Goal: Task Accomplishment & Management: Manage account settings

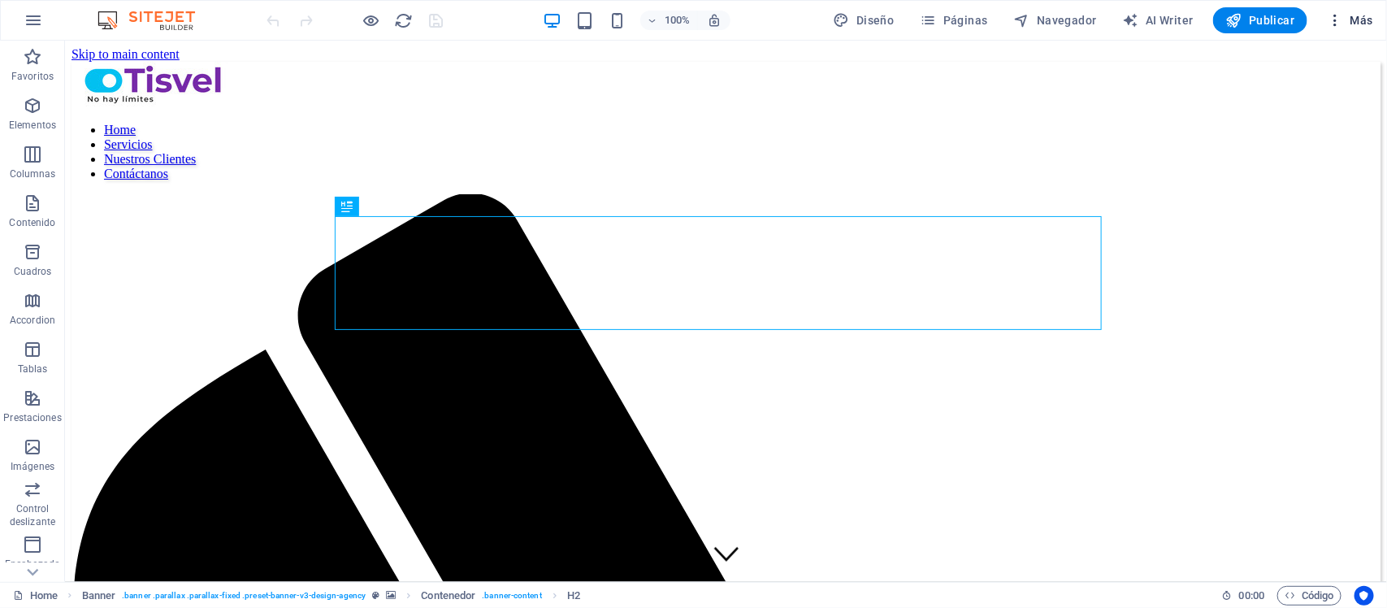
click at [1338, 20] on icon "button" at bounding box center [1335, 20] width 16 height 16
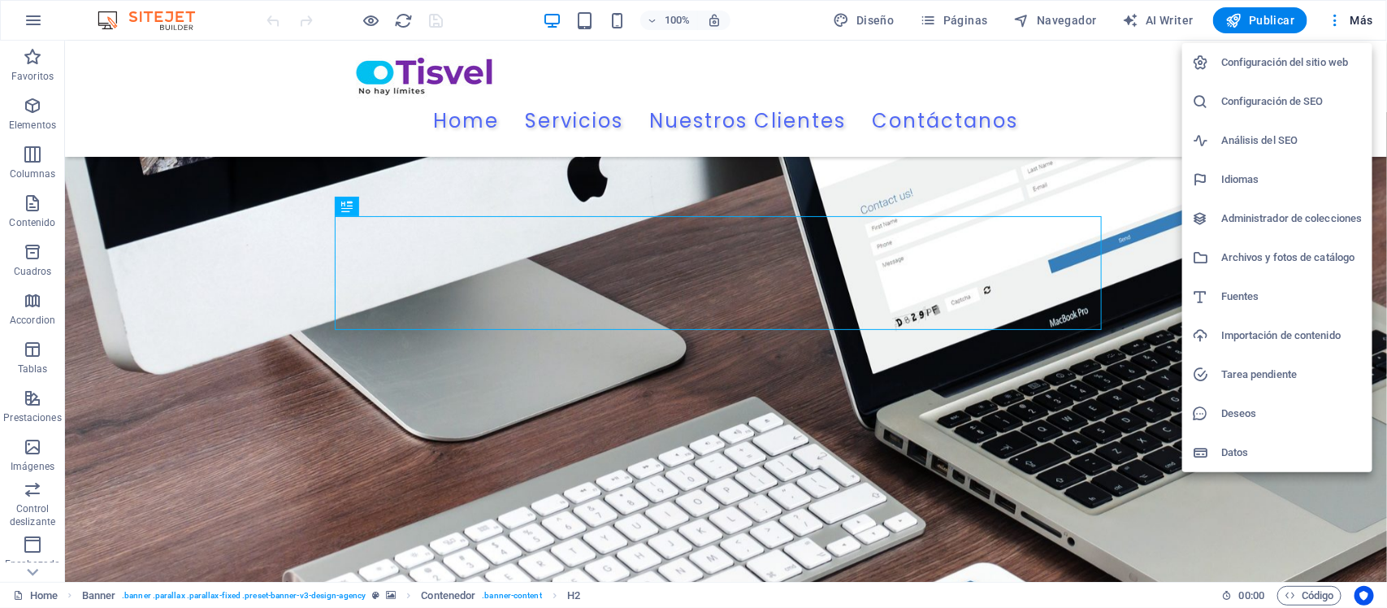
click at [1292, 92] on h6 "Configuración de SEO" at bounding box center [1292, 102] width 141 height 20
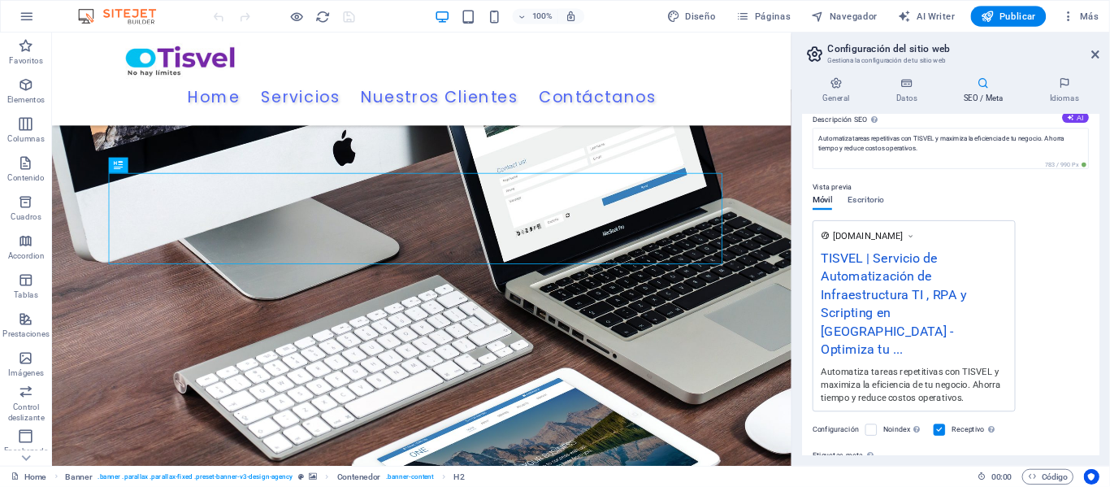
scroll to position [295, 0]
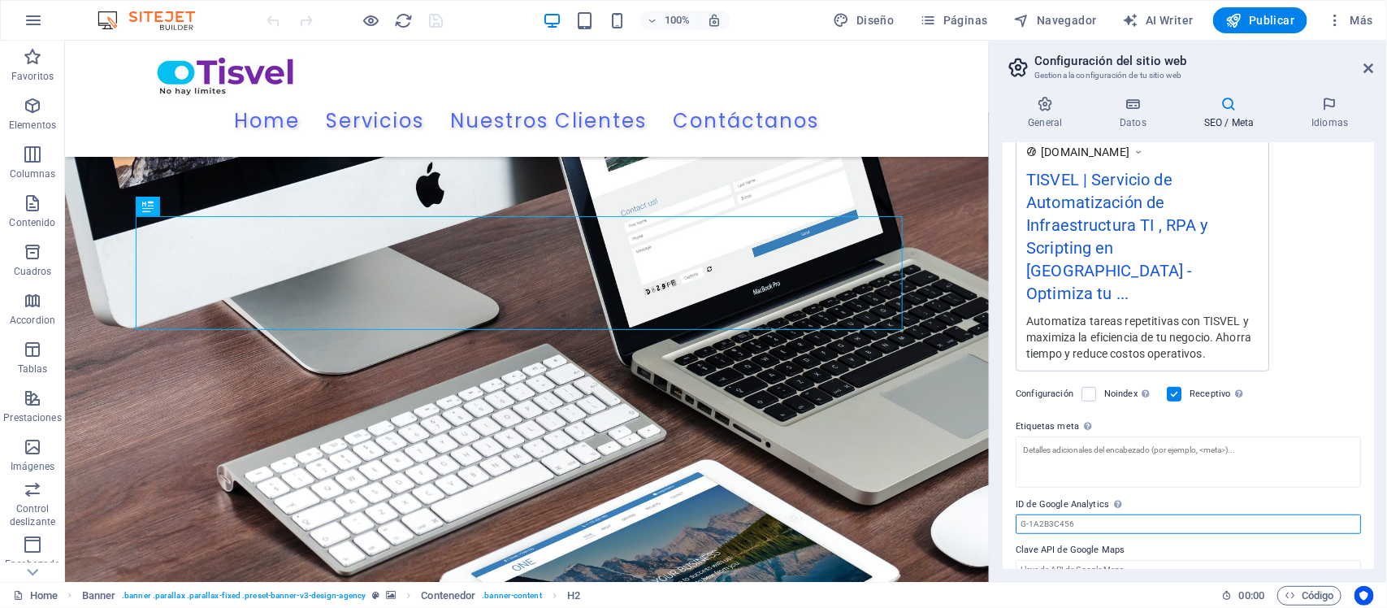
drag, startPoint x: 1086, startPoint y: 501, endPoint x: 1039, endPoint y: 506, distance: 47.3
click at [1039, 514] on input "ID de Google Analytics Añada únicamente el ID de Google Analytics. Incluimos el…" at bounding box center [1188, 524] width 345 height 20
drag, startPoint x: 1028, startPoint y: 505, endPoint x: 1066, endPoint y: 504, distance: 38.2
click at [1066, 514] on input "ID de Google Analytics Añada únicamente el ID de Google Analytics. Incluimos el…" at bounding box center [1188, 524] width 345 height 20
paste input "PJDJXH0E3V"
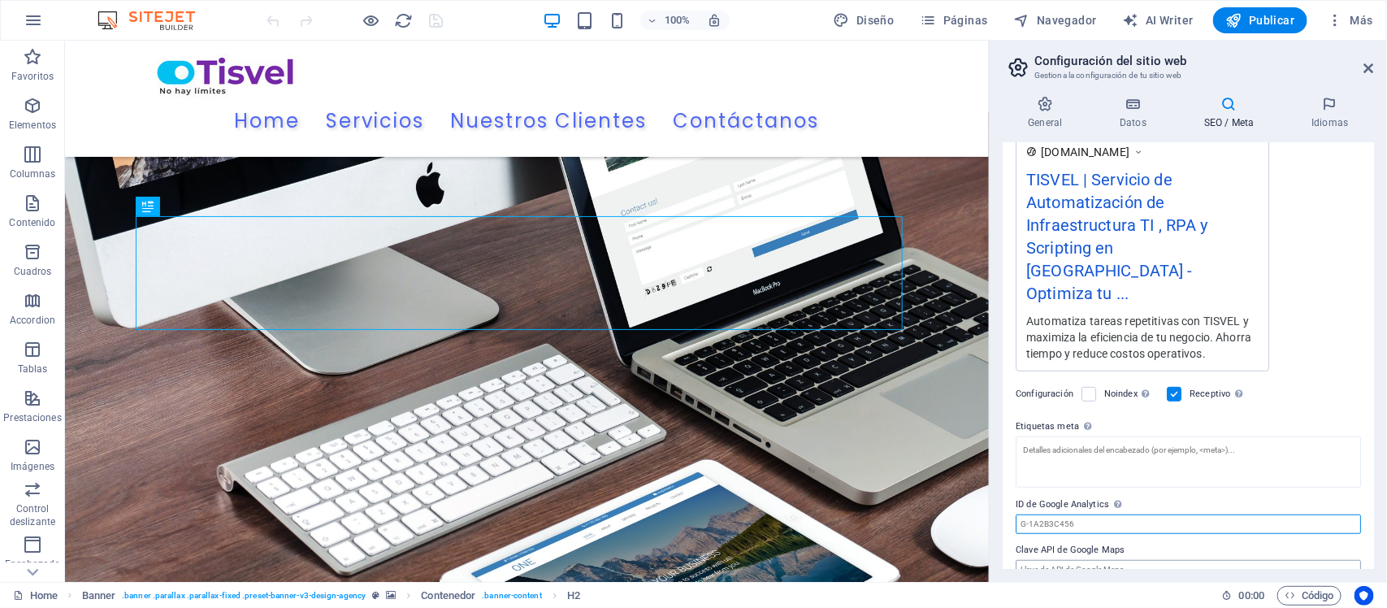
type input "PJDJXH0E3V"
paste input "PJDJXH0E3V"
type input "G-PJDJXH0E3V"
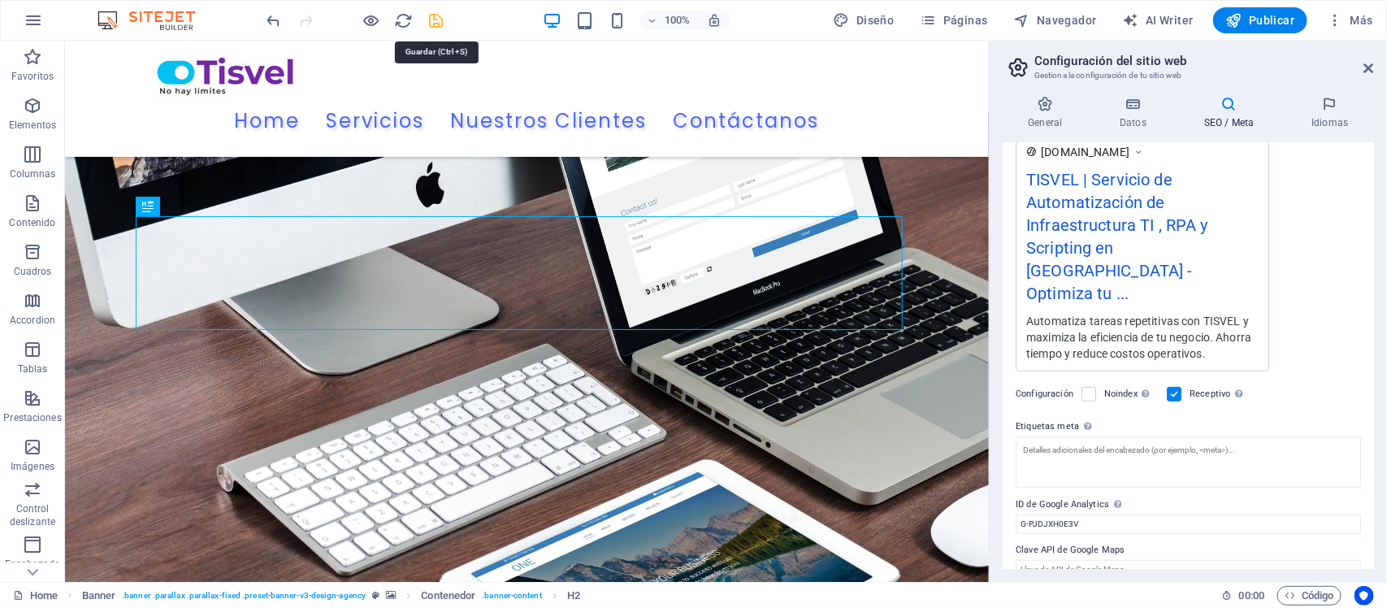
click at [436, 24] on icon "save" at bounding box center [437, 20] width 19 height 19
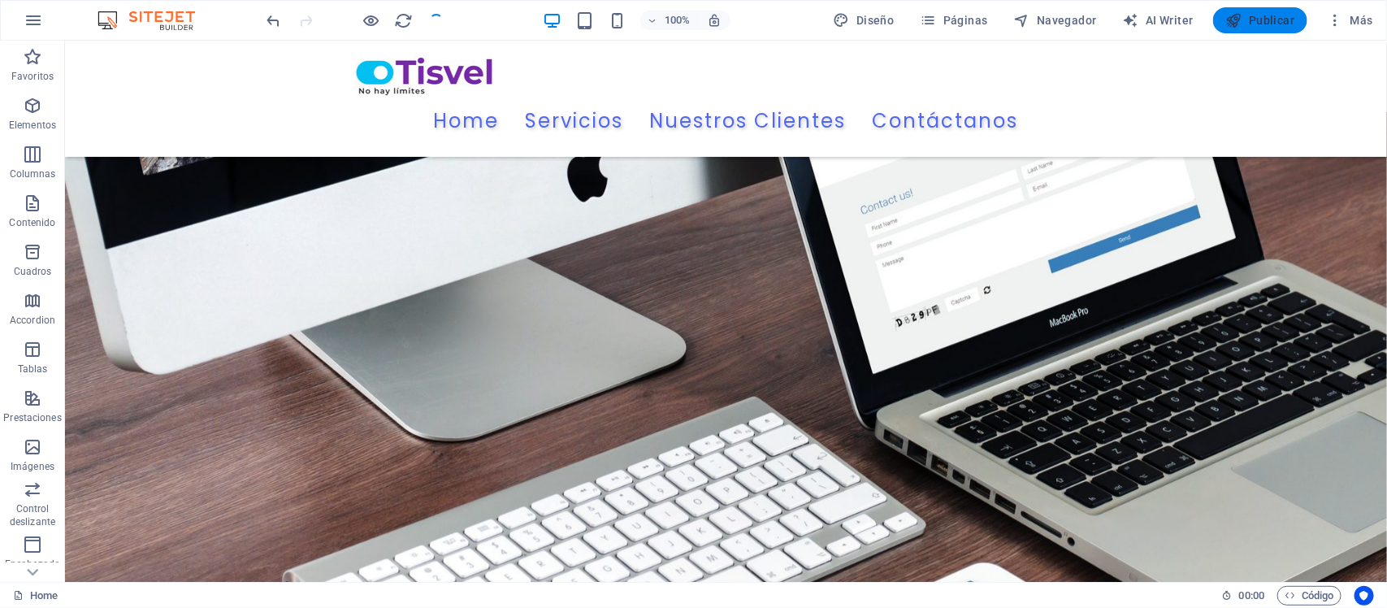
click at [1266, 13] on span "Publicar" at bounding box center [1260, 20] width 69 height 16
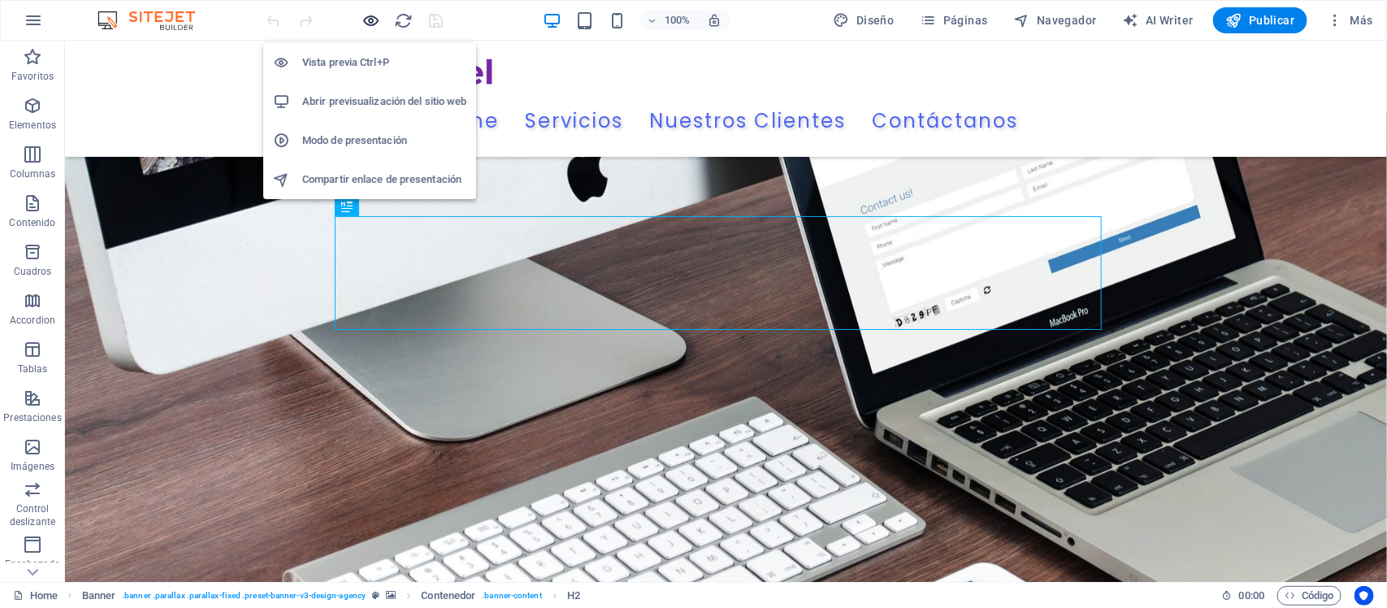
click at [371, 15] on icon "button" at bounding box center [371, 20] width 19 height 19
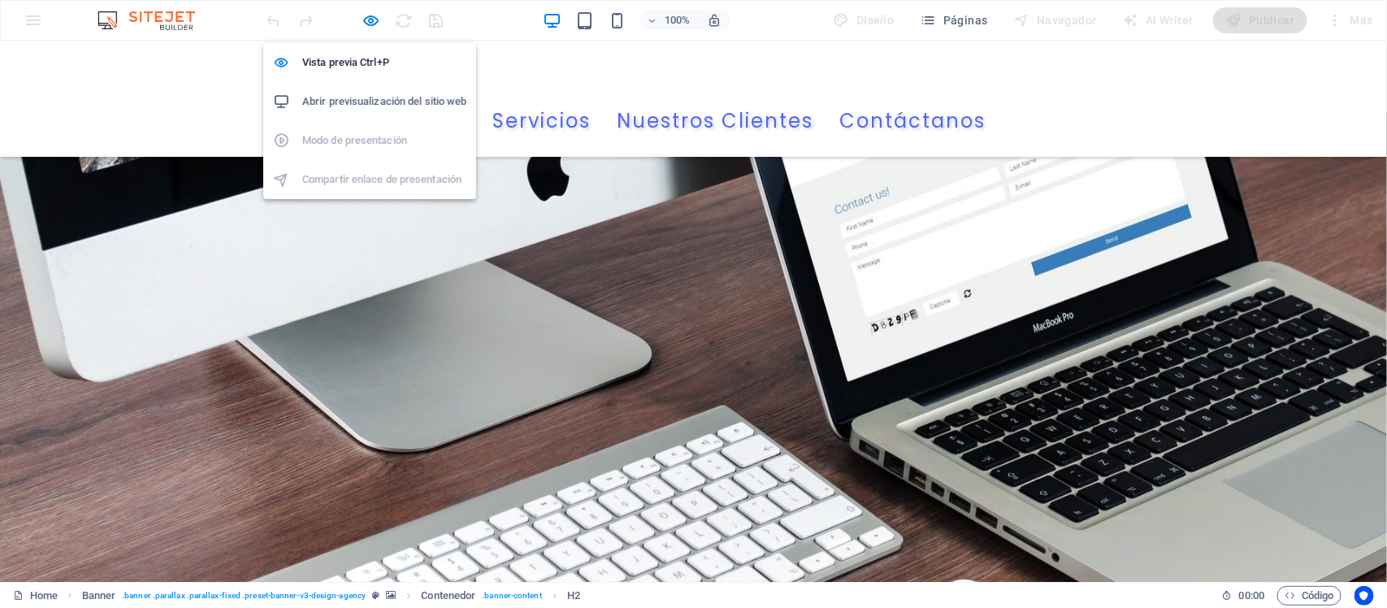
click at [352, 102] on h6 "Abrir previsualización del sitio web" at bounding box center [384, 102] width 164 height 20
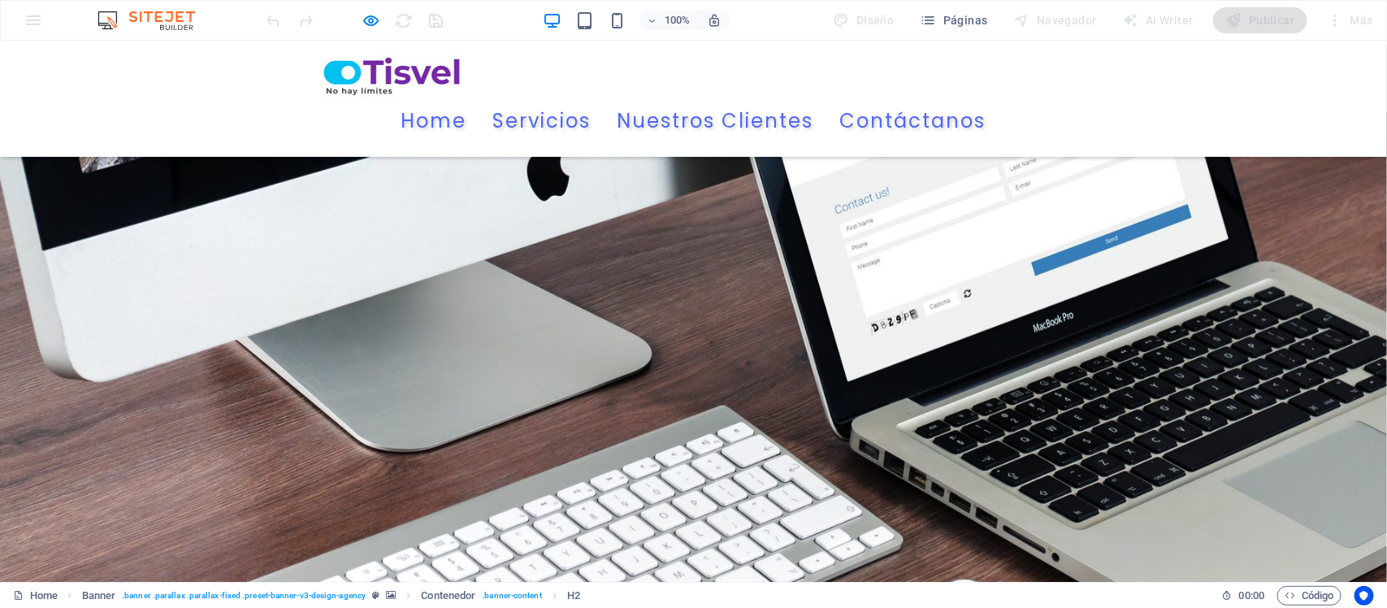
click at [1286, 45] on div "Home Servicios Nuestros Clientes Contáctanos Menu" at bounding box center [693, 98] width 1387 height 116
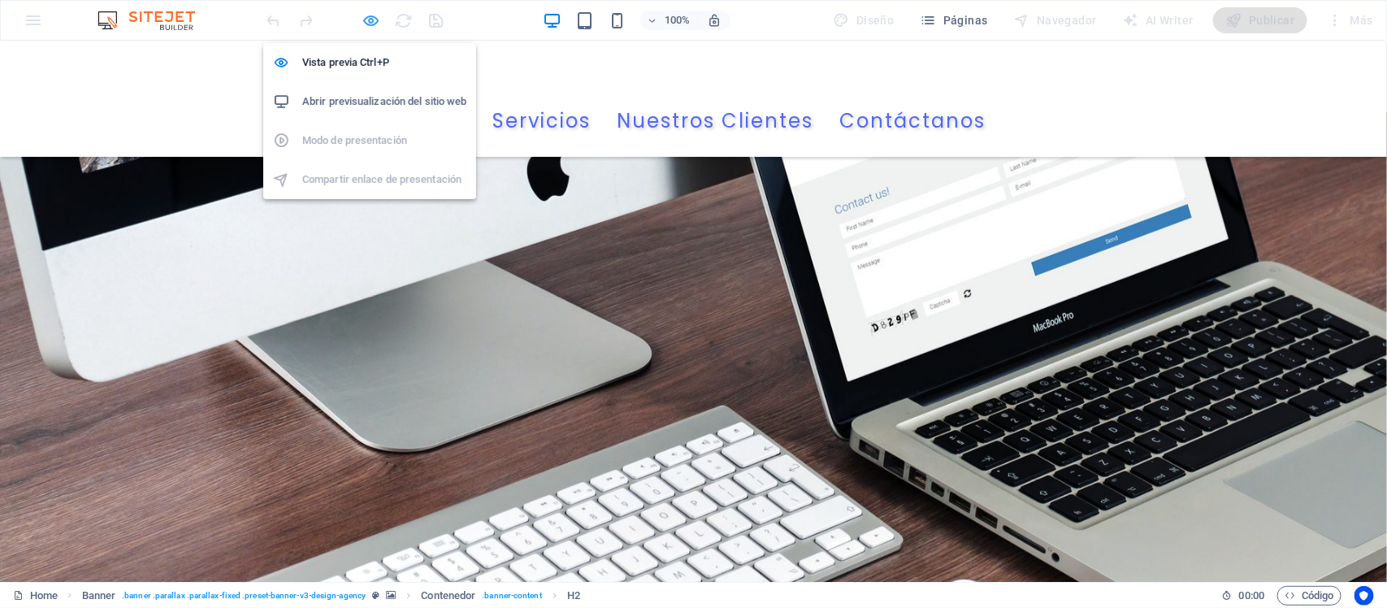
click at [372, 25] on icon "button" at bounding box center [371, 20] width 19 height 19
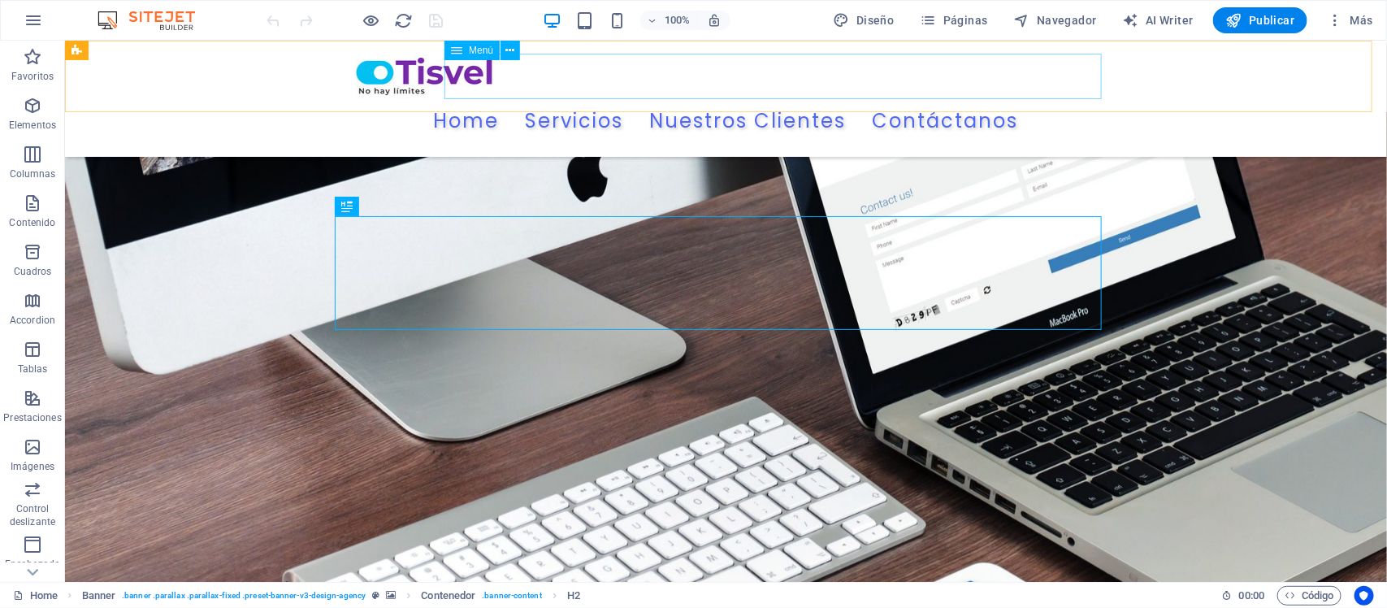
click at [597, 98] on nav "Home Servicios Nuestros Clientes Contáctanos" at bounding box center [725, 121] width 767 height 46
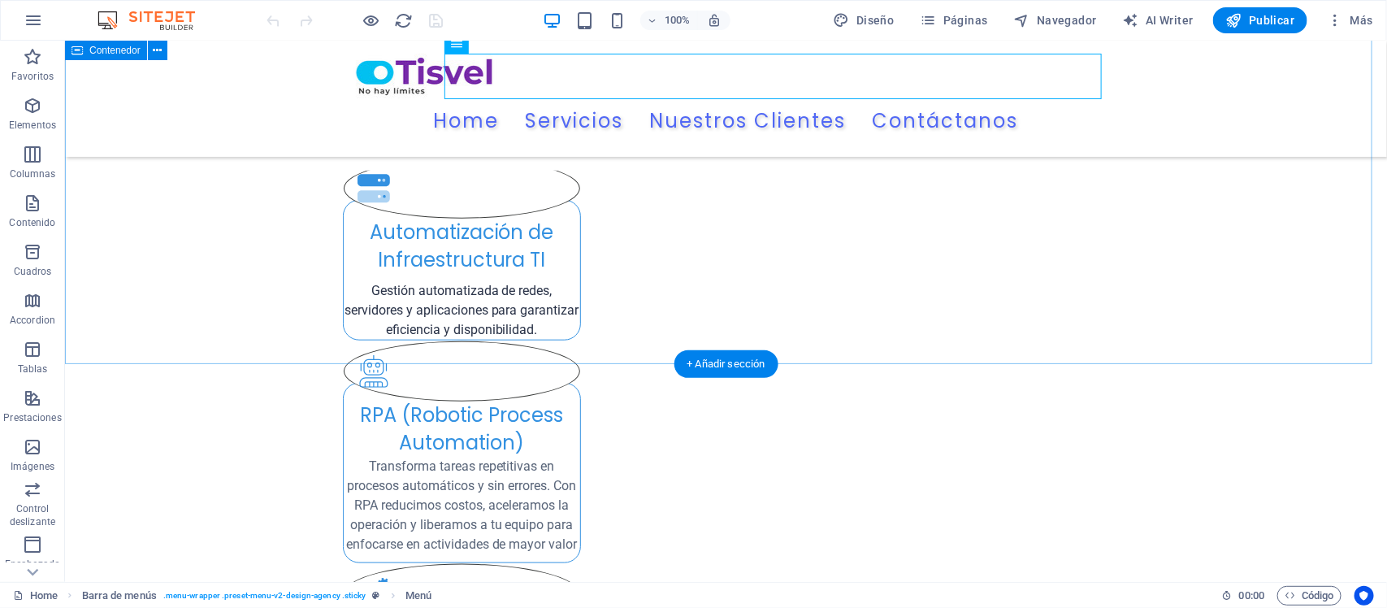
scroll to position [508, 0]
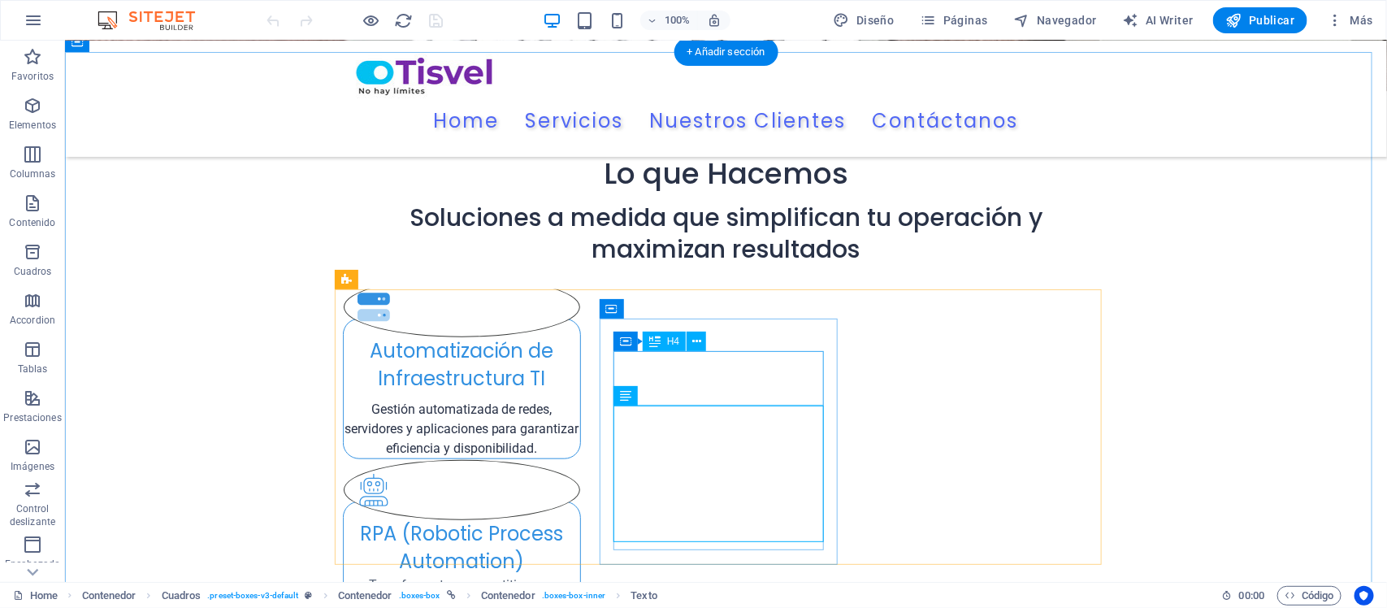
click at [579, 519] on div "RPA (Robotic Process Automation)" at bounding box center [461, 546] width 237 height 54
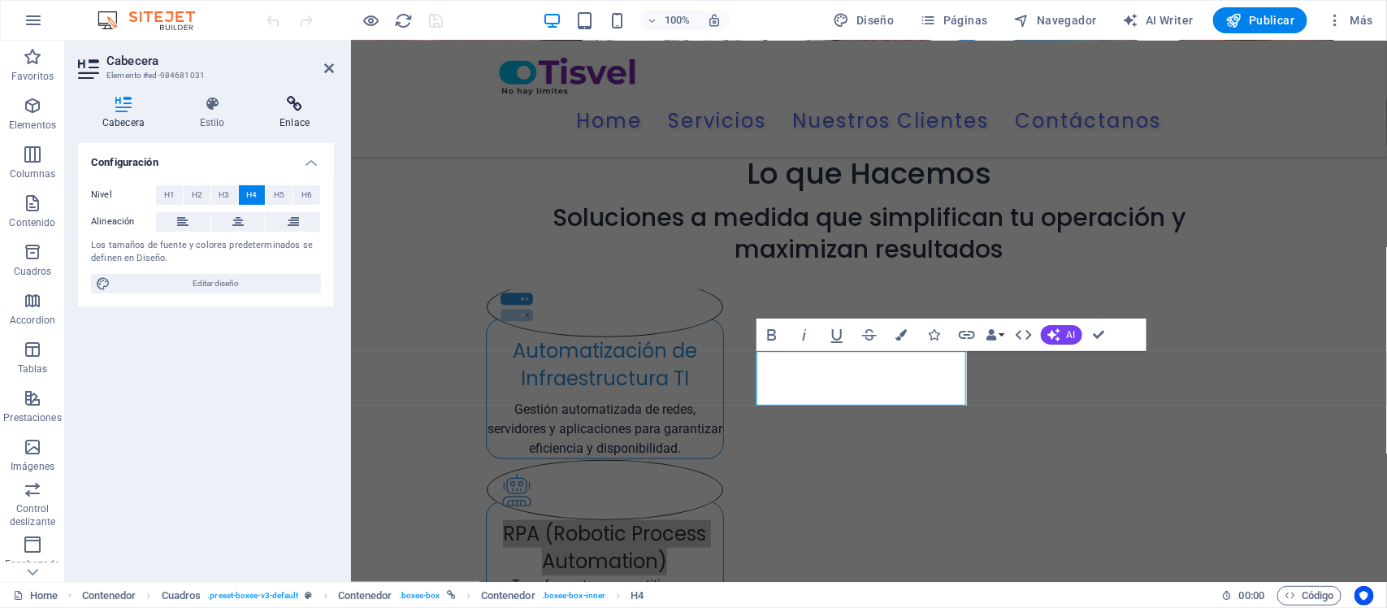
click at [277, 102] on icon at bounding box center [294, 104] width 79 height 16
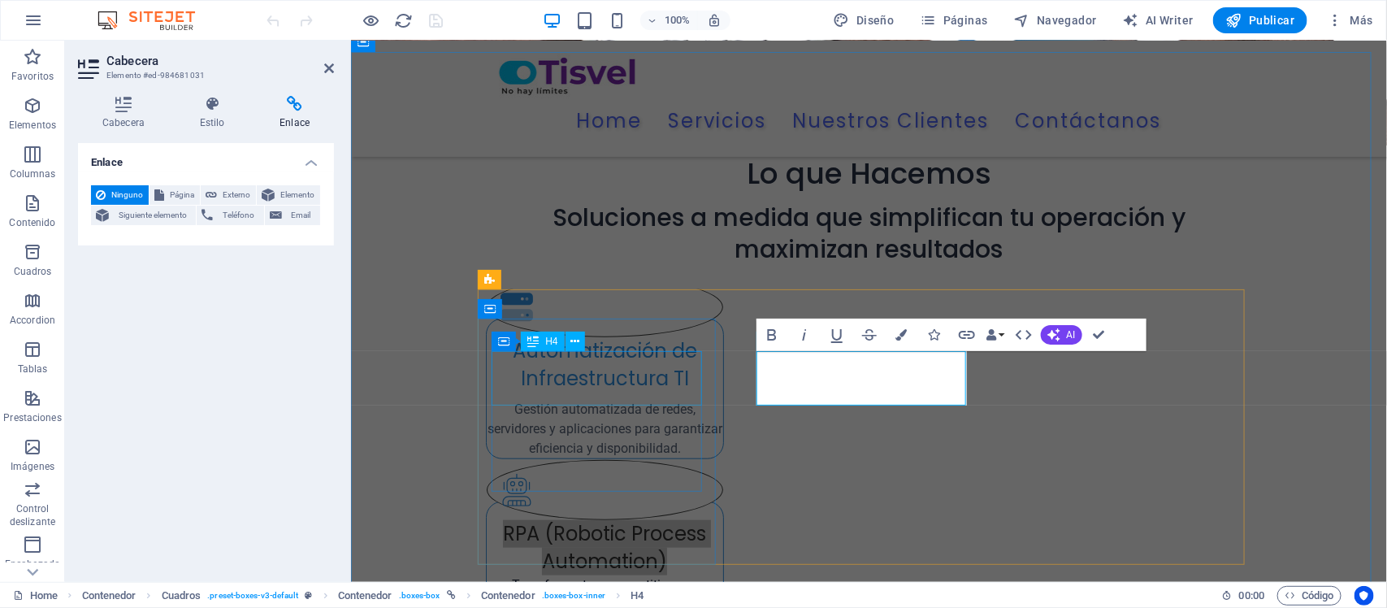
click at [634, 378] on div "Automatización de Infraestructura TI" at bounding box center [604, 363] width 237 height 54
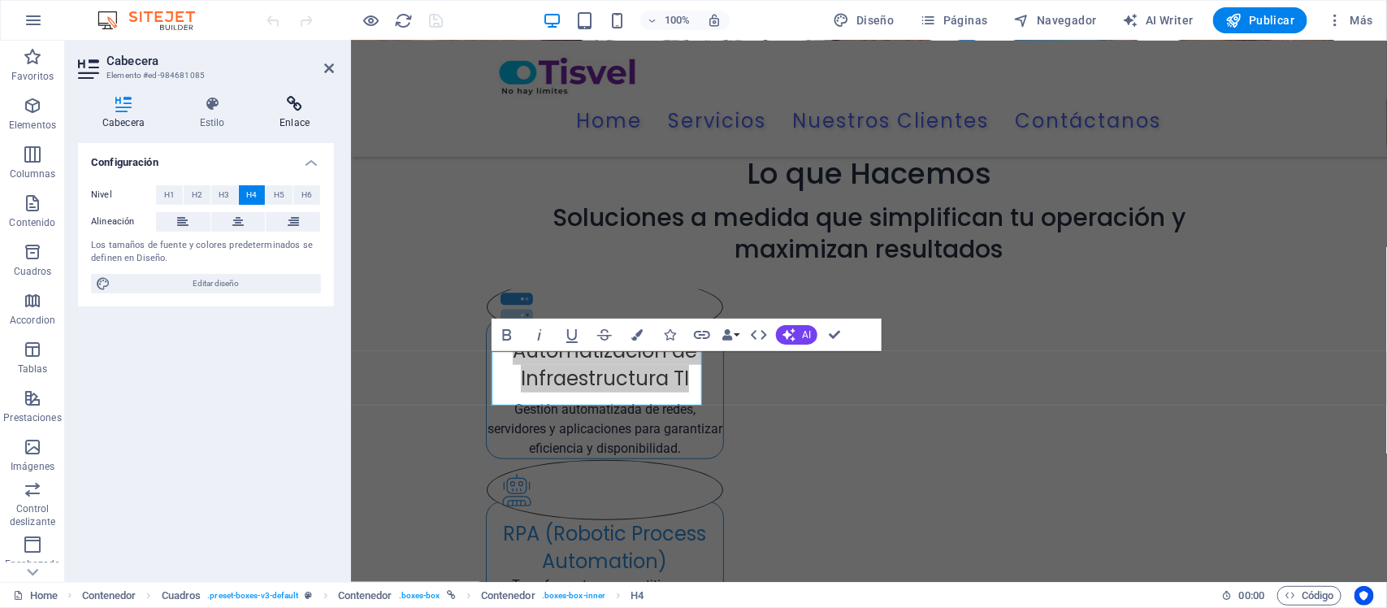
click at [280, 98] on icon at bounding box center [294, 104] width 79 height 16
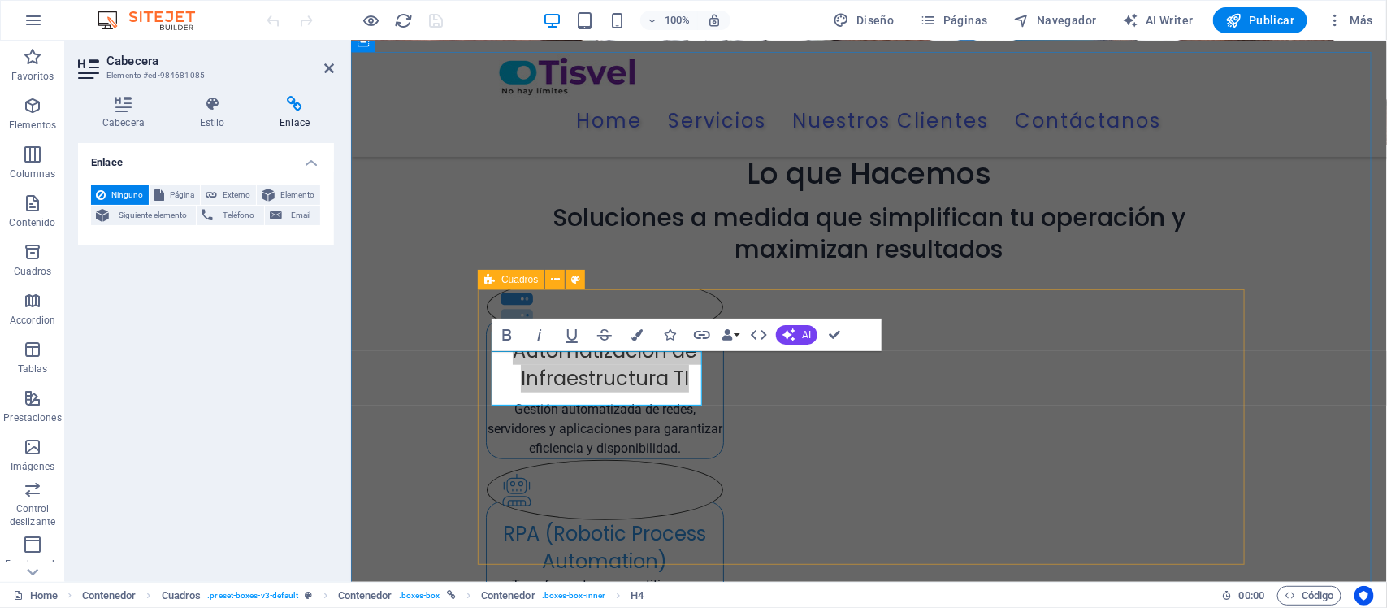
click at [891, 312] on div ".fa-secondary{opacity:.4} Automatización de Infraestructura TI Gestión automati…" at bounding box center [868, 590] width 767 height 602
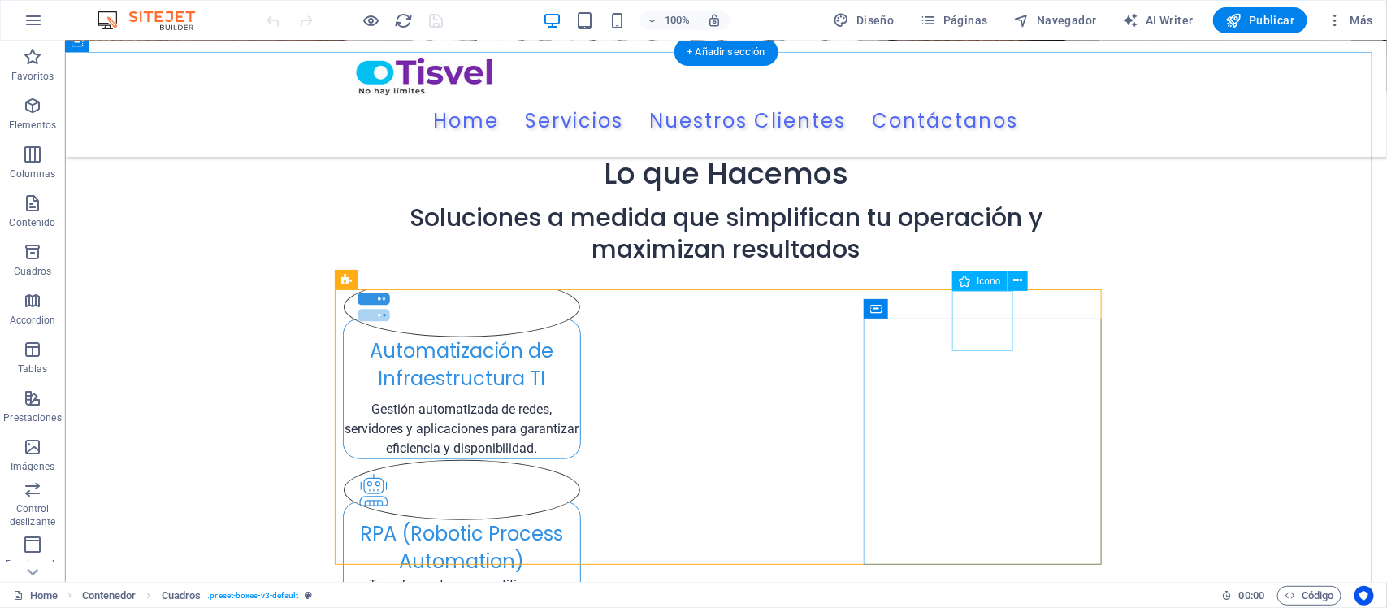
select select "xMidYMid"
select select "px"
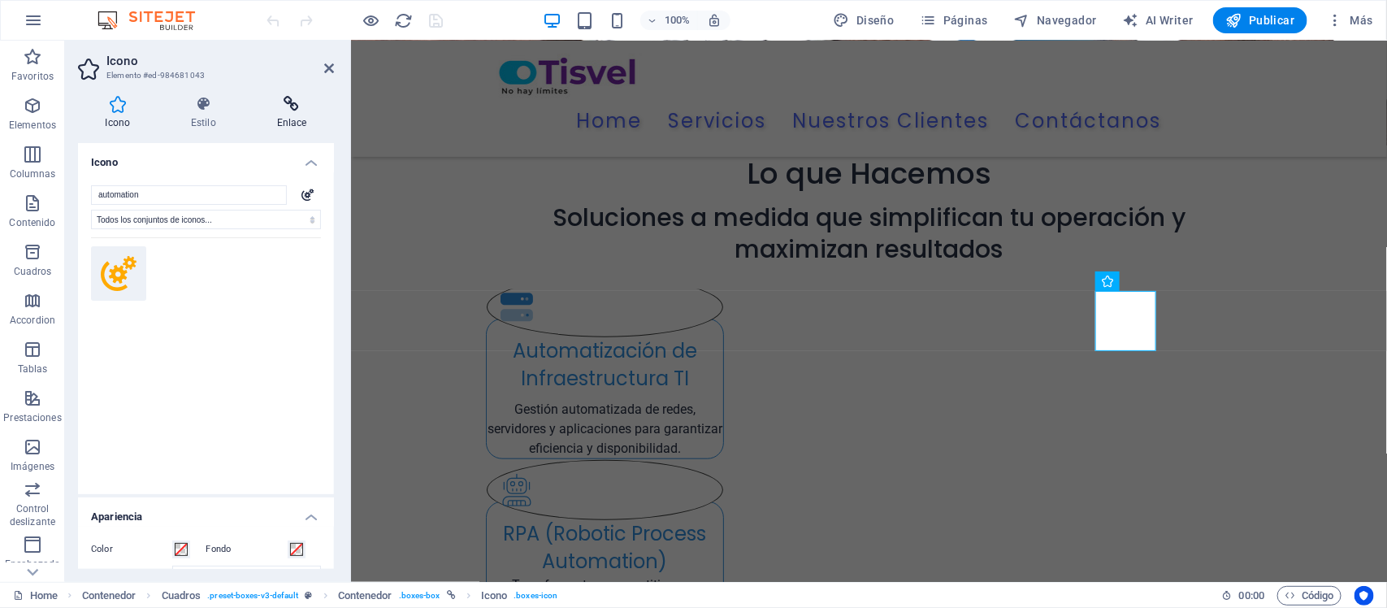
click at [291, 106] on icon at bounding box center [292, 104] width 85 height 16
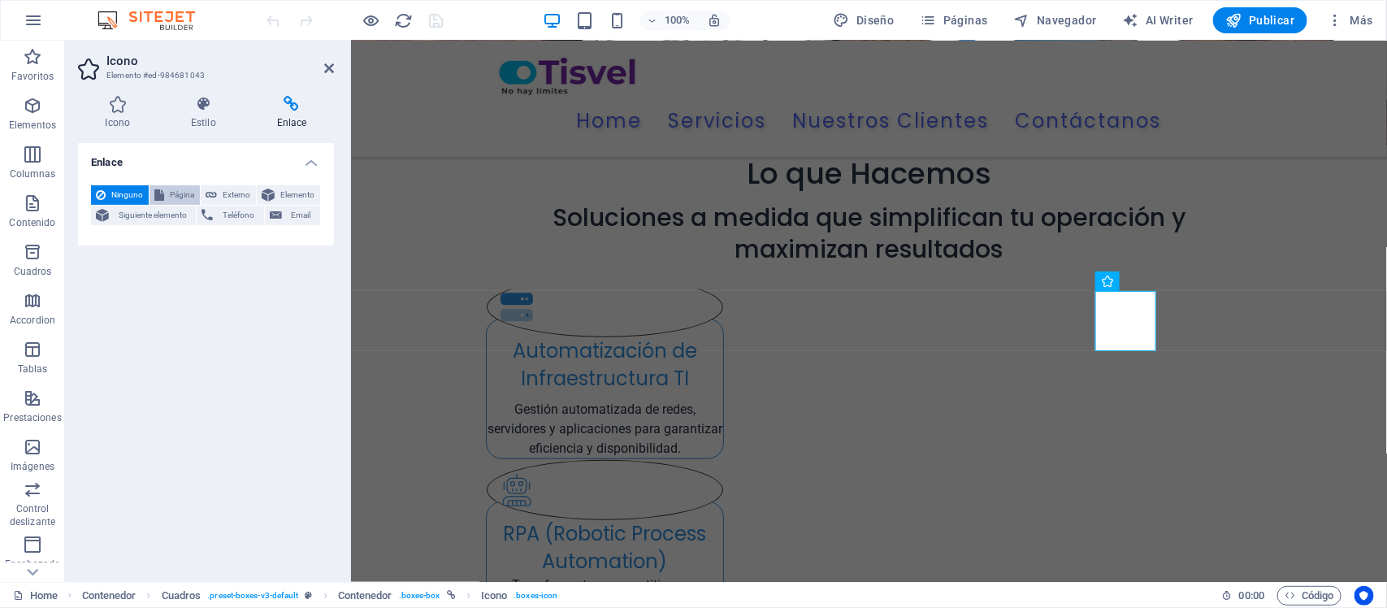
click at [181, 189] on span "Página" at bounding box center [182, 195] width 26 height 20
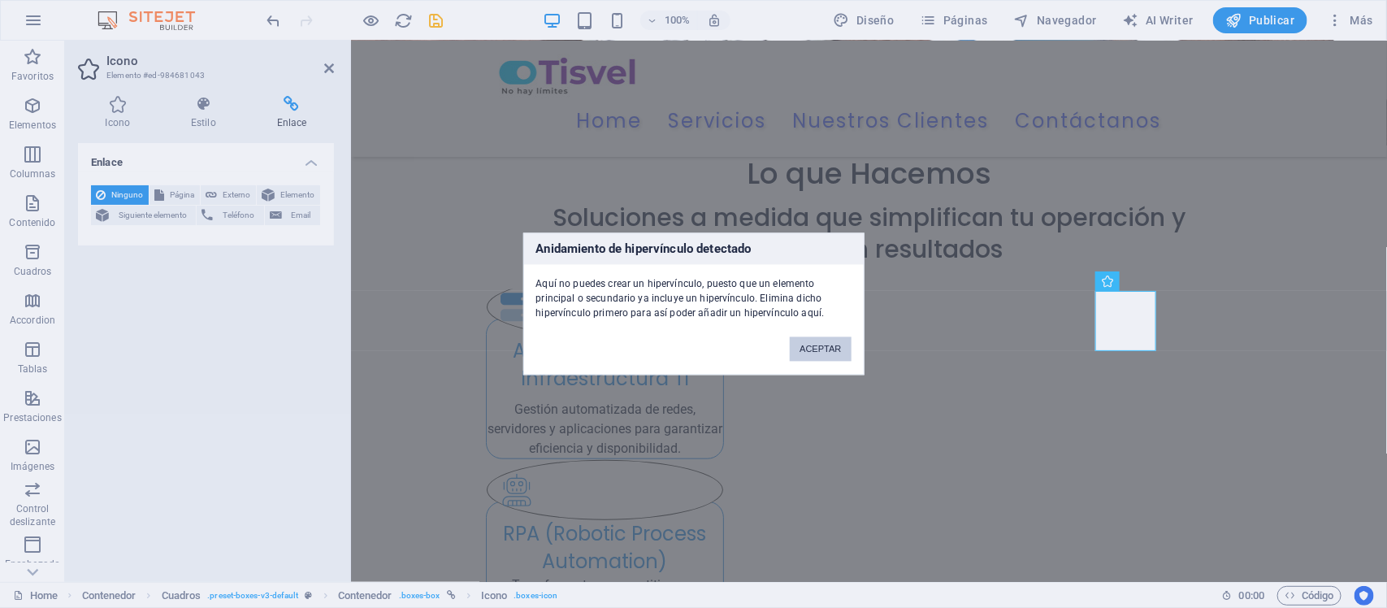
click at [826, 339] on button "ACEPTAR" at bounding box center [820, 349] width 61 height 24
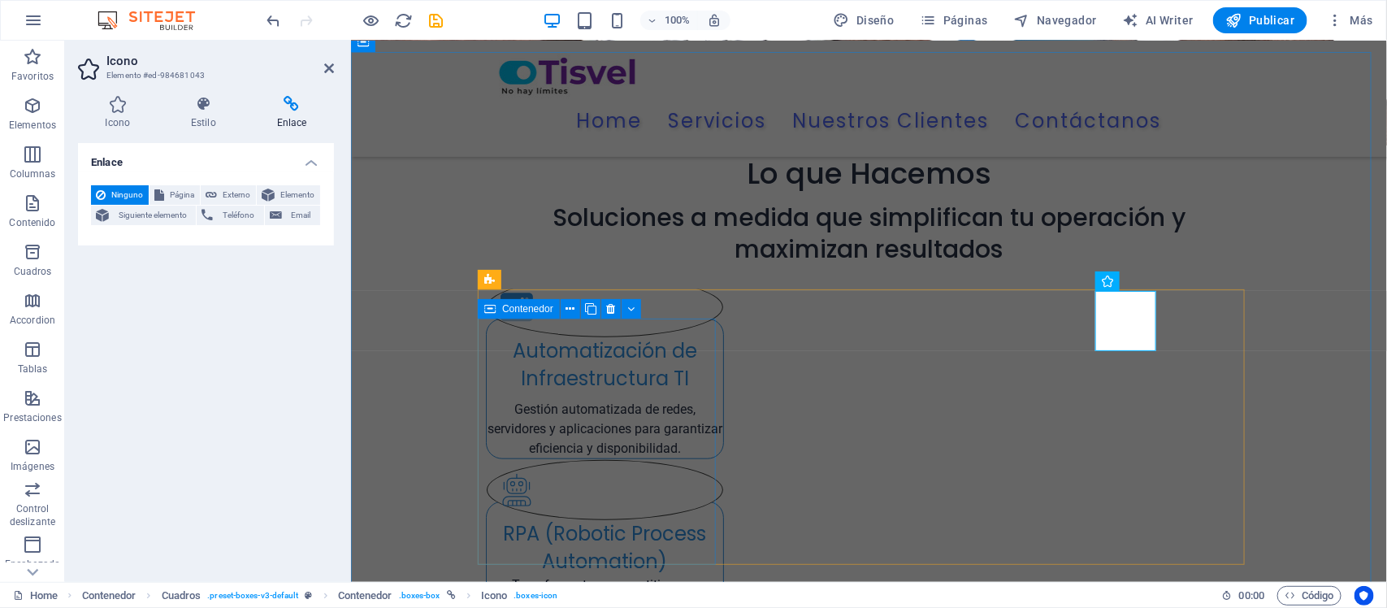
click at [514, 346] on div ".fa-secondary{opacity:.4} Automatización de Infraestructura TI Gestión automati…" at bounding box center [604, 388] width 238 height 141
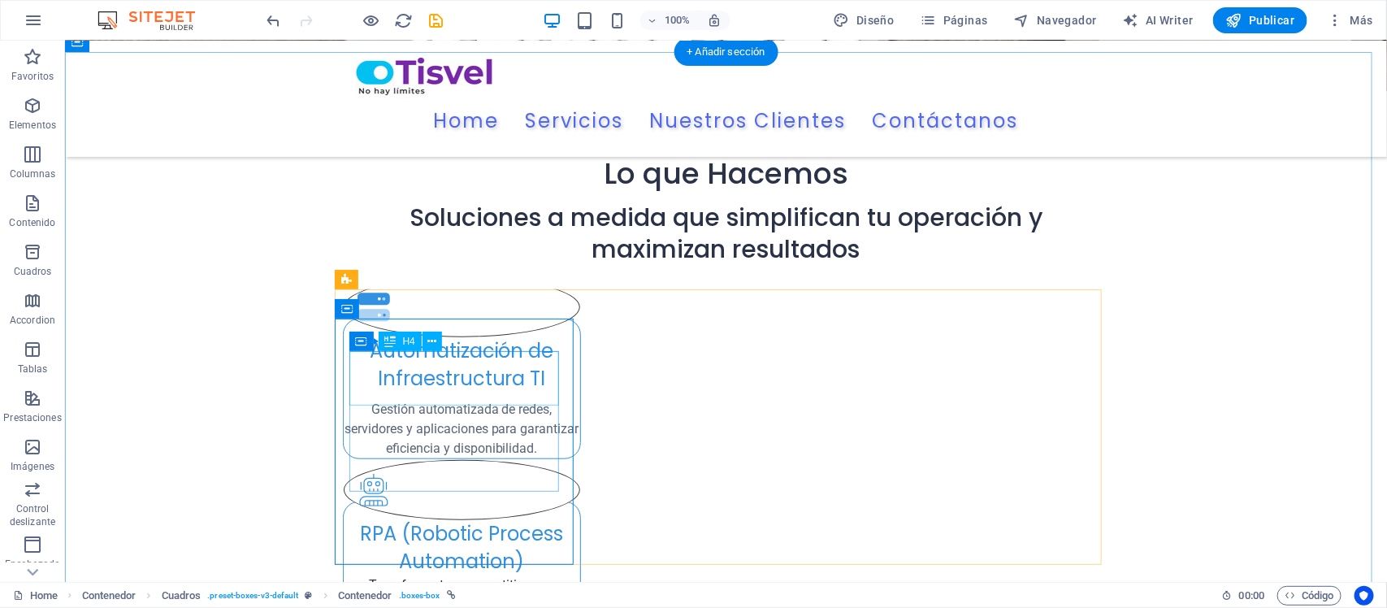
click at [521, 391] on div "Automatización de Infraestructura TI" at bounding box center [461, 363] width 237 height 54
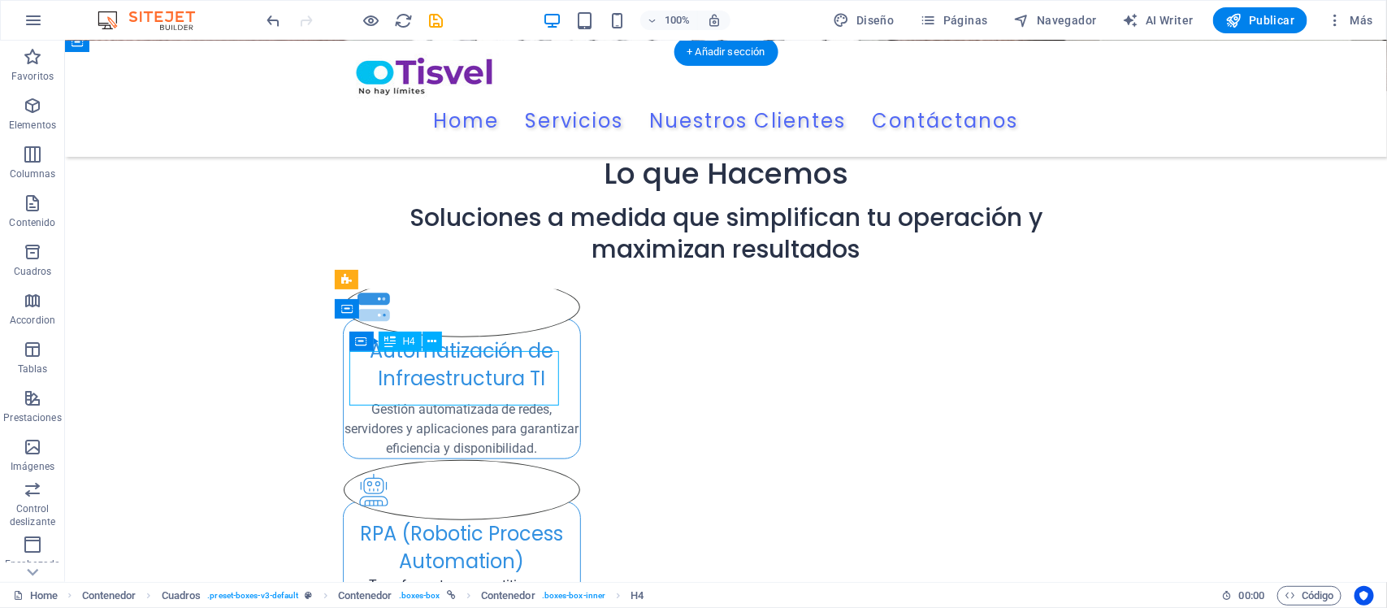
click at [521, 391] on div "Automatización de Infraestructura TI" at bounding box center [461, 363] width 237 height 54
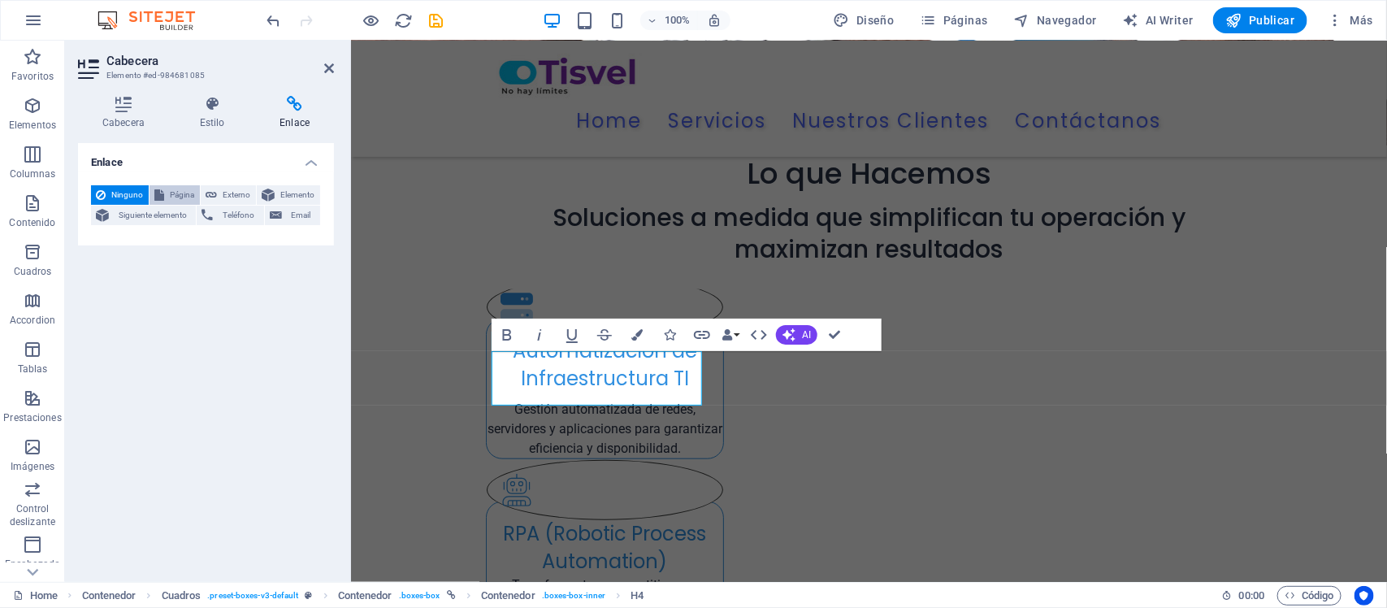
click at [169, 193] on span "Página" at bounding box center [182, 195] width 26 height 20
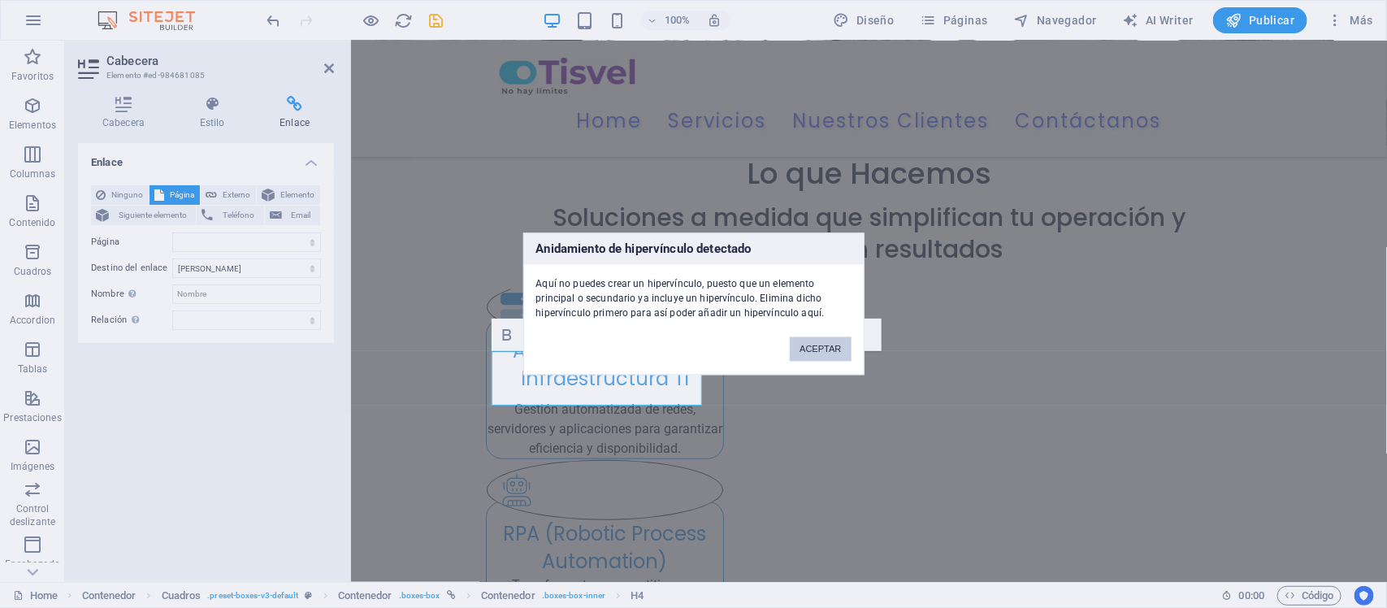
click at [835, 343] on button "ACEPTAR" at bounding box center [820, 349] width 61 height 24
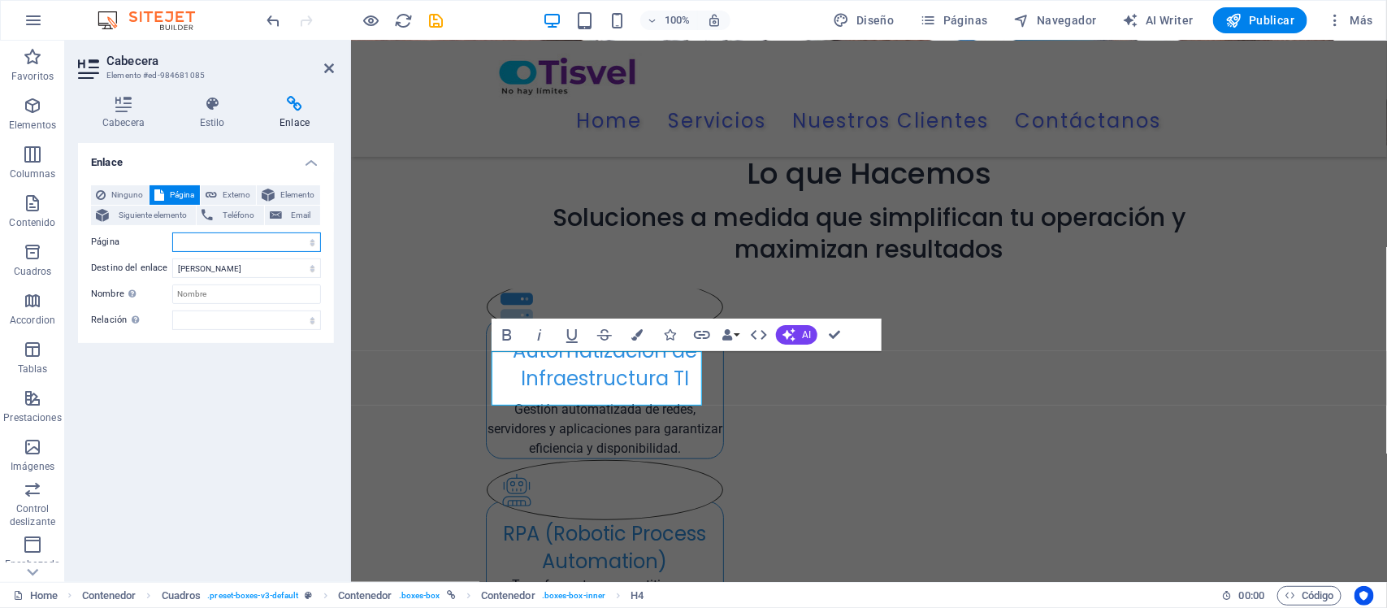
click at [283, 240] on select "Home Pricing Order Legal notice Privacy Scripting Infraestructura RPA Home" at bounding box center [246, 242] width 149 height 20
select select "6"
click at [172, 232] on select "Home Pricing Order Legal notice Privacy Scripting Infraestructura RPA Home" at bounding box center [246, 242] width 149 height 20
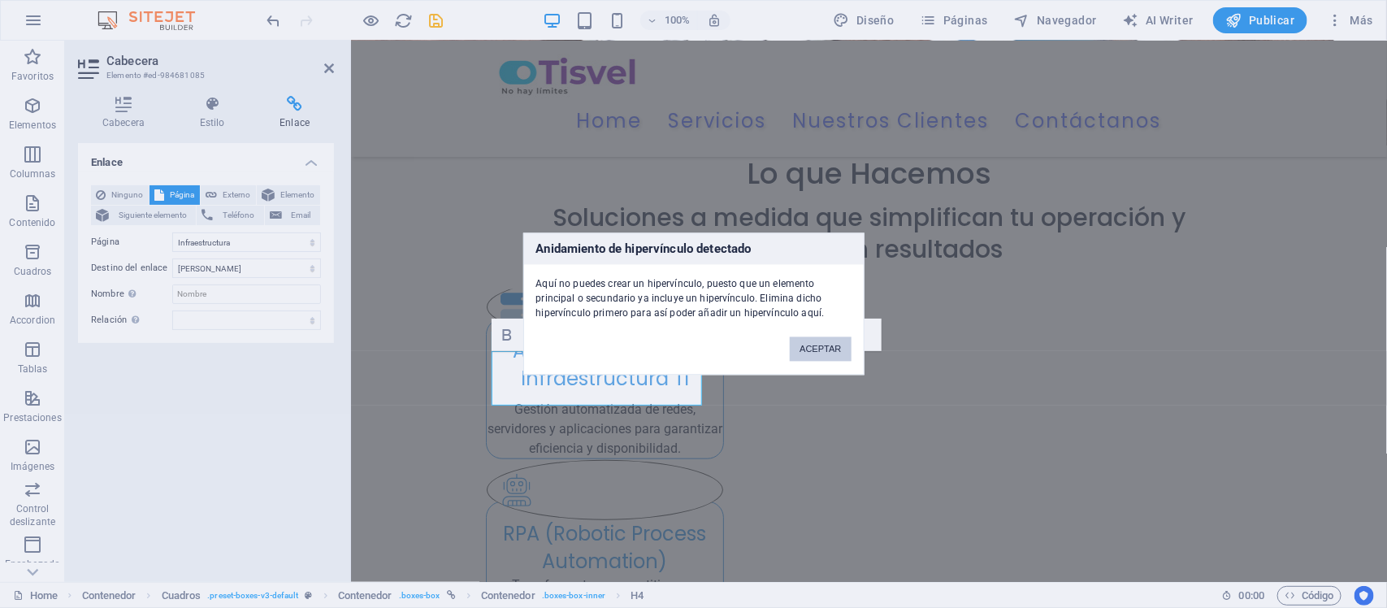
click at [822, 350] on button "ACEPTAR" at bounding box center [820, 349] width 61 height 24
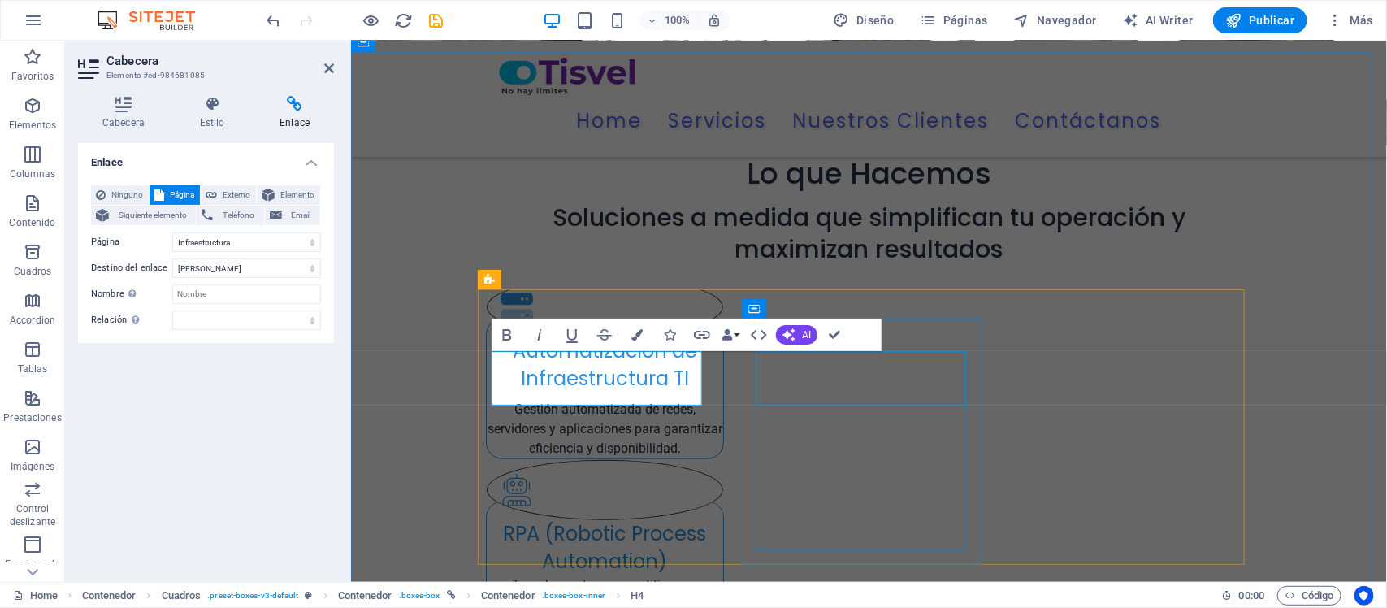
click at [723, 519] on div "RPA (Robotic Process Automation)" at bounding box center [604, 546] width 237 height 54
select select
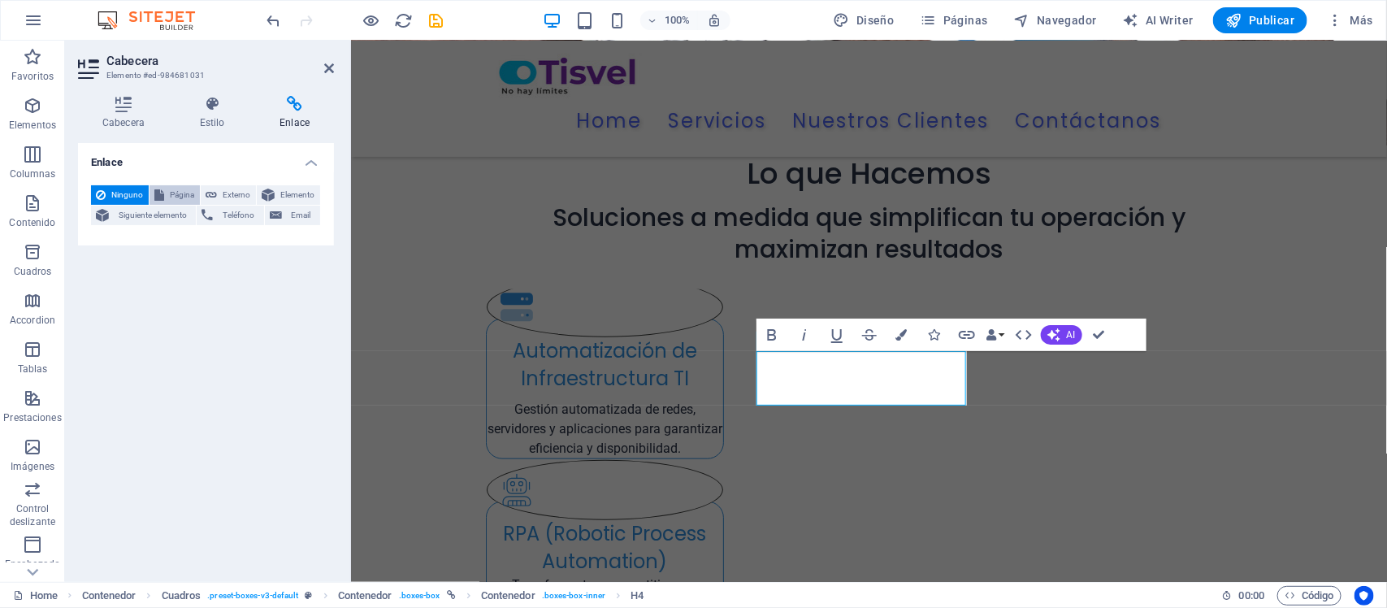
click at [171, 185] on span "Página" at bounding box center [182, 195] width 26 height 20
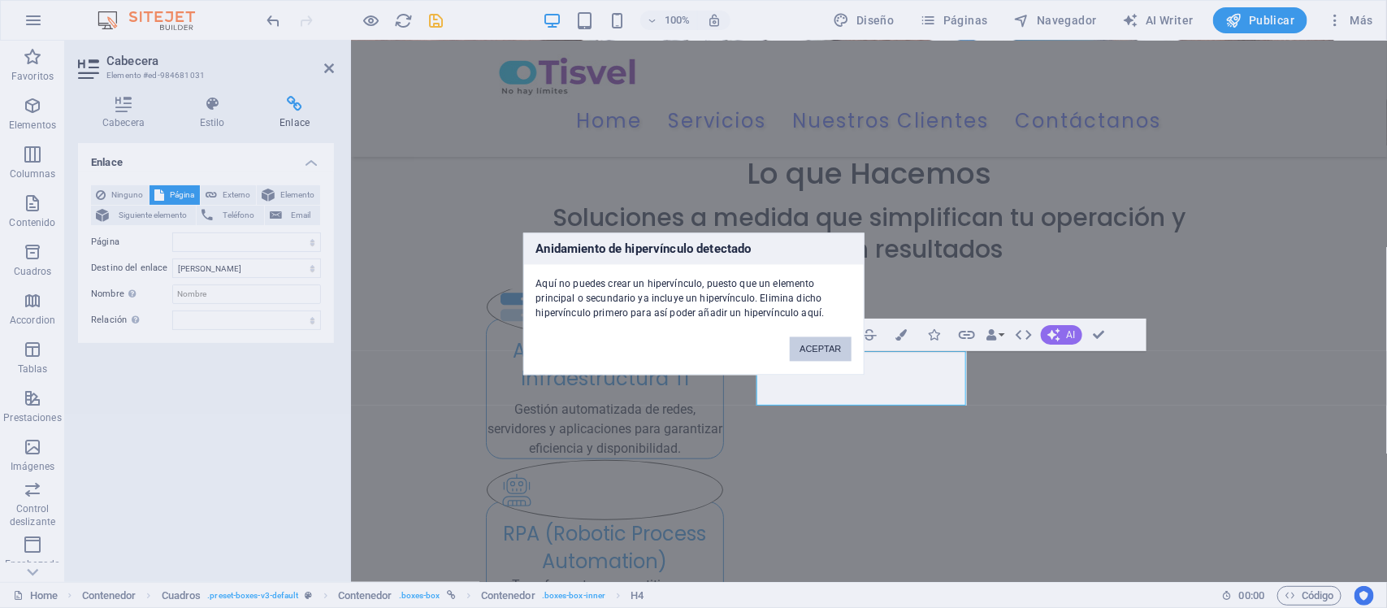
click at [825, 344] on button "ACEPTAR" at bounding box center [820, 349] width 61 height 24
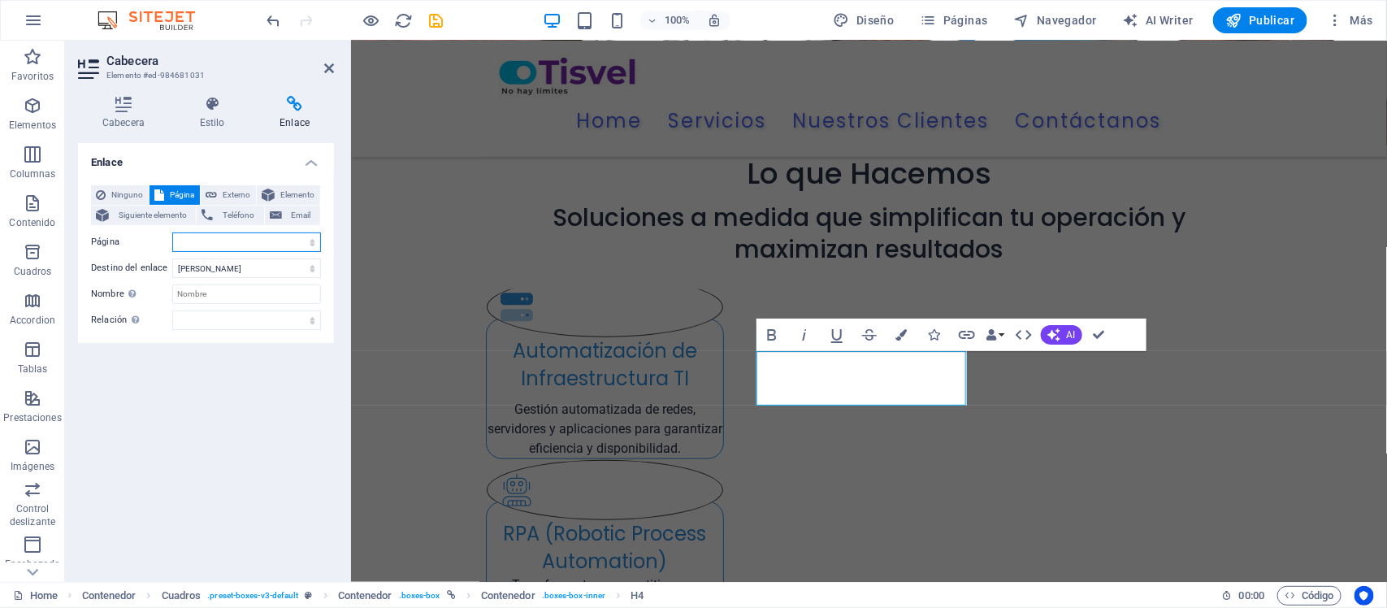
click at [242, 242] on select "Home Pricing Order Legal notice Privacy Scripting Infraestructura RPA Home" at bounding box center [246, 242] width 149 height 20
select select "7"
click at [172, 232] on select "Home Pricing Order Legal notice Privacy Scripting Infraestructura RPA Home" at bounding box center [246, 242] width 149 height 20
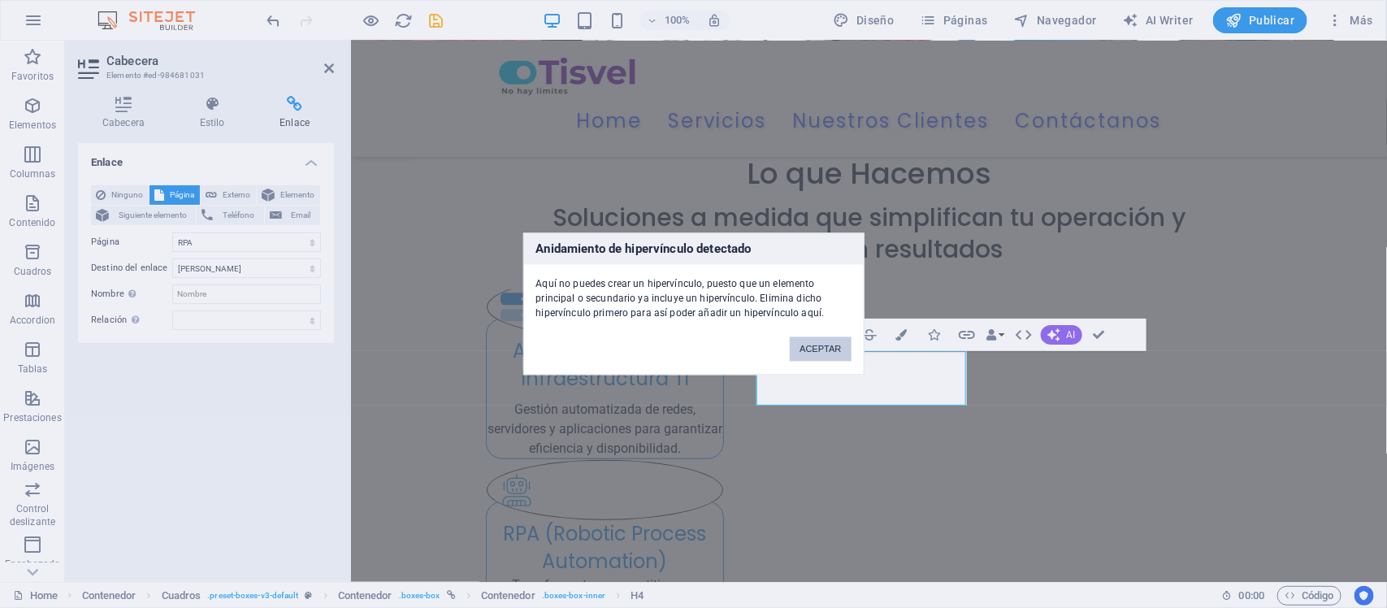
click at [794, 343] on button "ACEPTAR" at bounding box center [820, 349] width 61 height 24
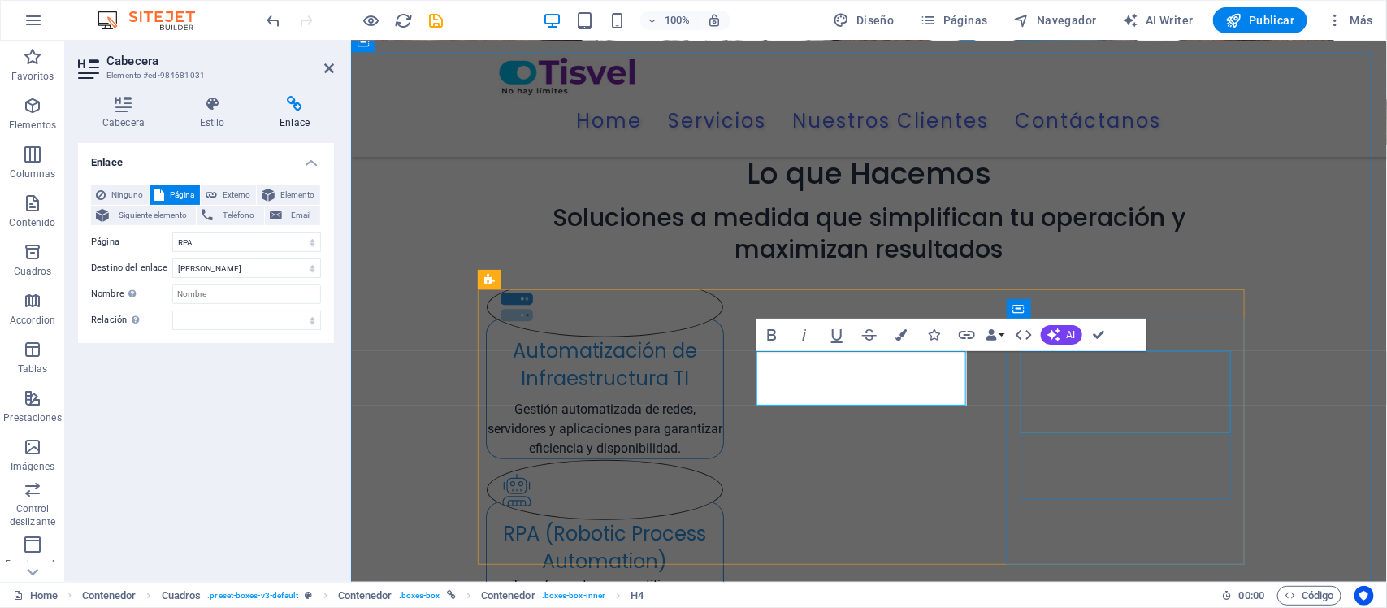
select select
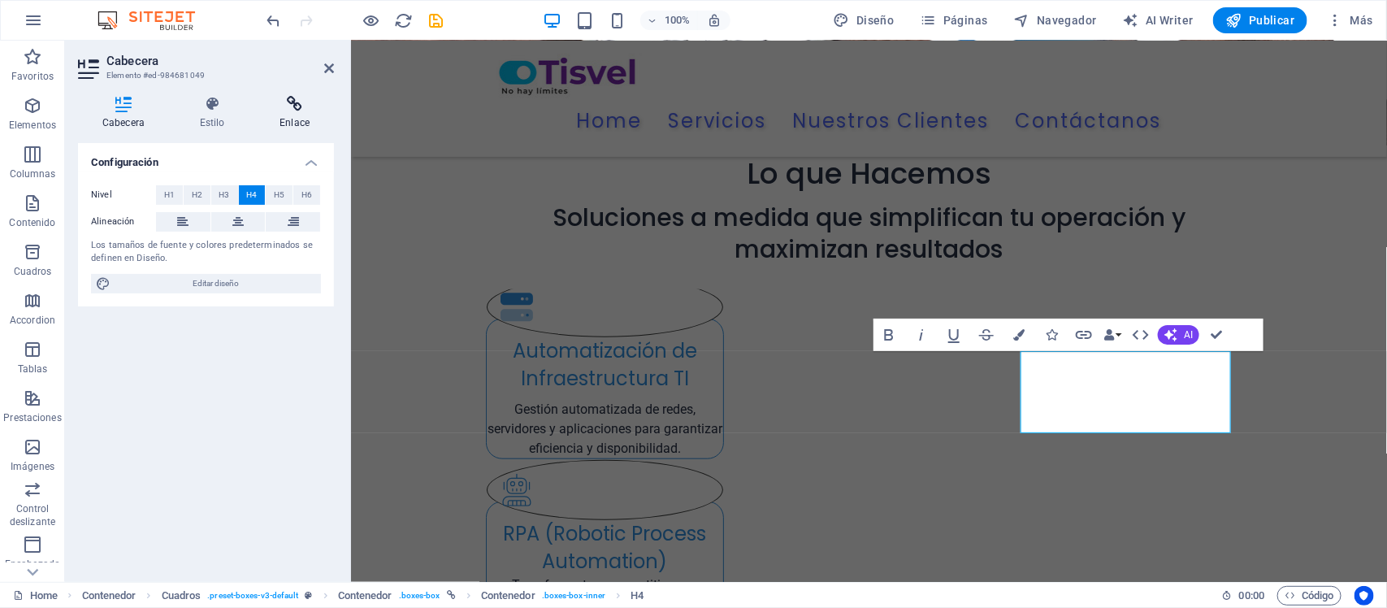
click at [294, 119] on h4 "Enlace" at bounding box center [294, 113] width 79 height 34
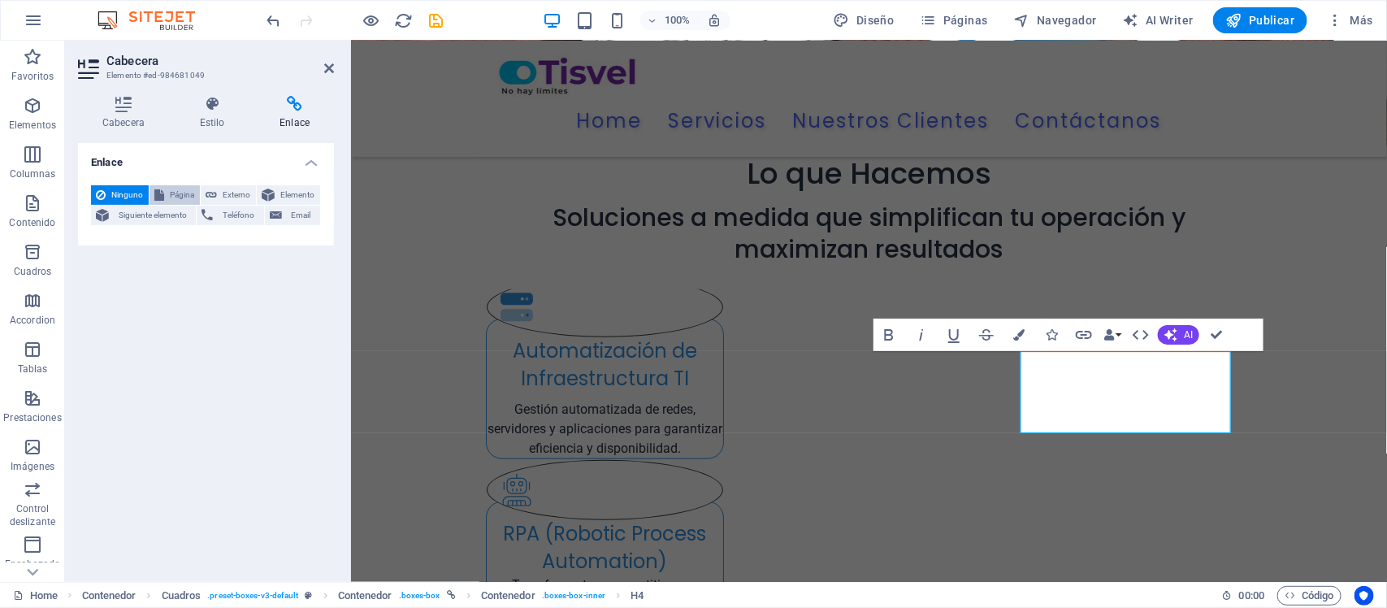
click at [151, 197] on button "Página" at bounding box center [175, 195] width 50 height 20
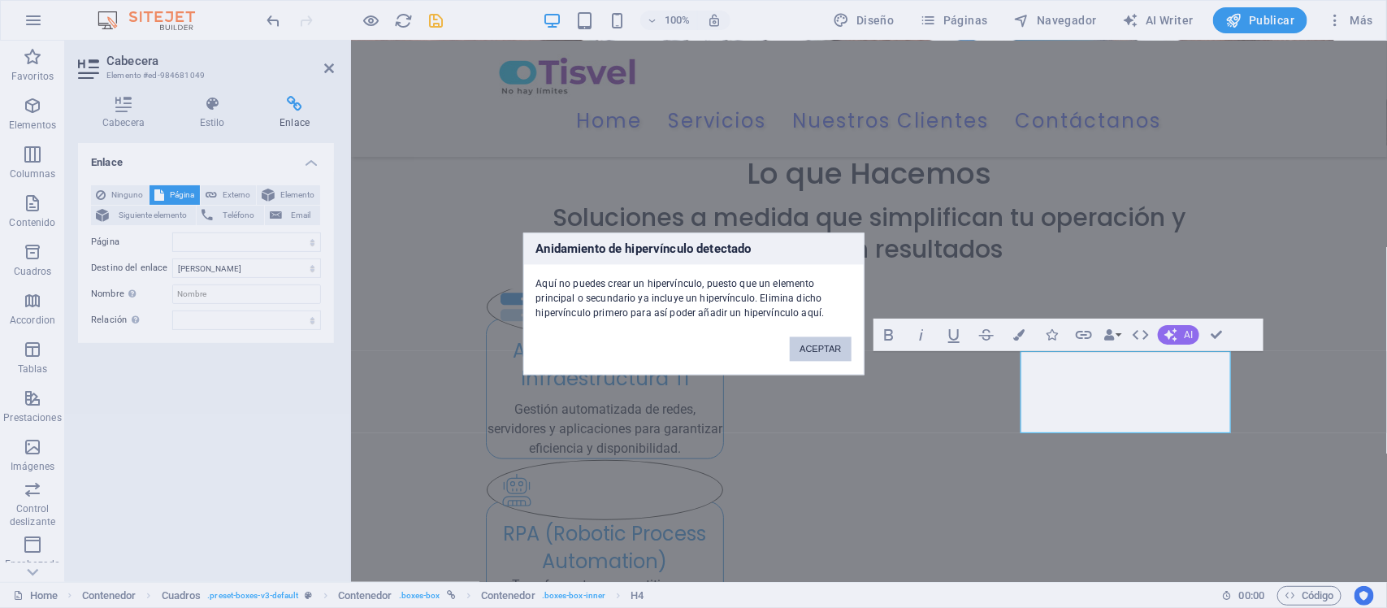
click at [826, 342] on button "ACEPTAR" at bounding box center [820, 349] width 61 height 24
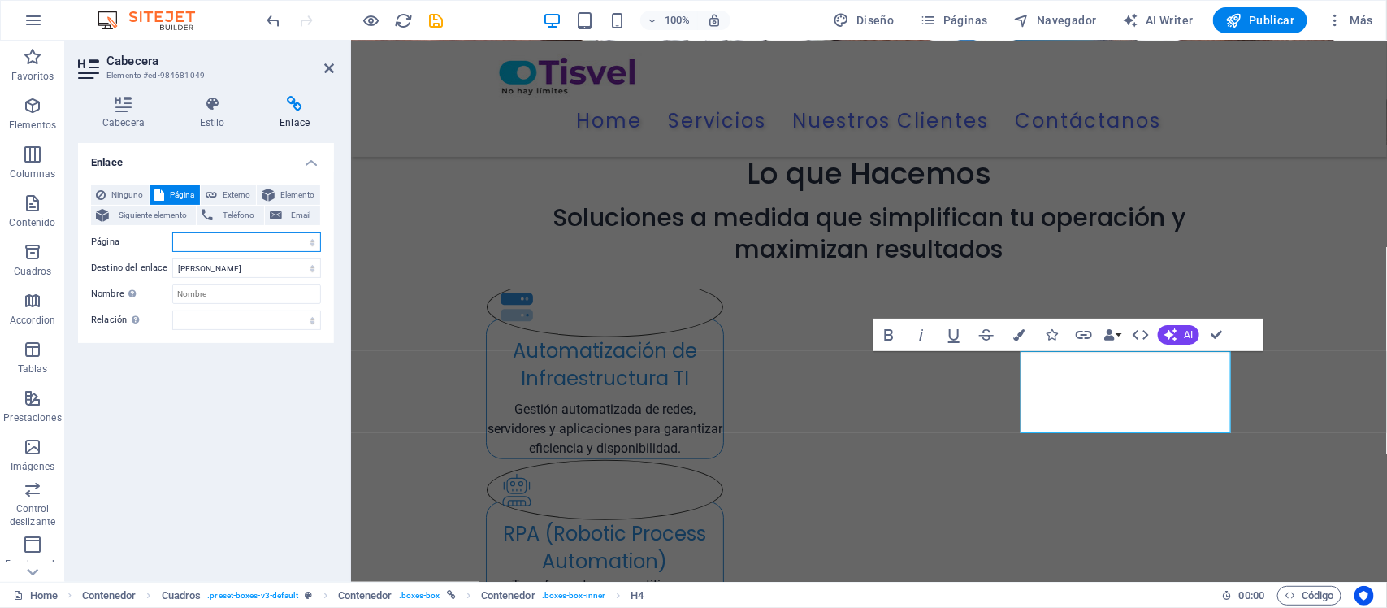
click at [216, 241] on select "Home Pricing Order Legal notice Privacy Scripting Infraestructura RPA Home" at bounding box center [246, 242] width 149 height 20
select select "5"
click at [172, 232] on select "Home Pricing Order Legal notice Privacy Scripting Infraestructura RPA Home" at bounding box center [246, 242] width 149 height 20
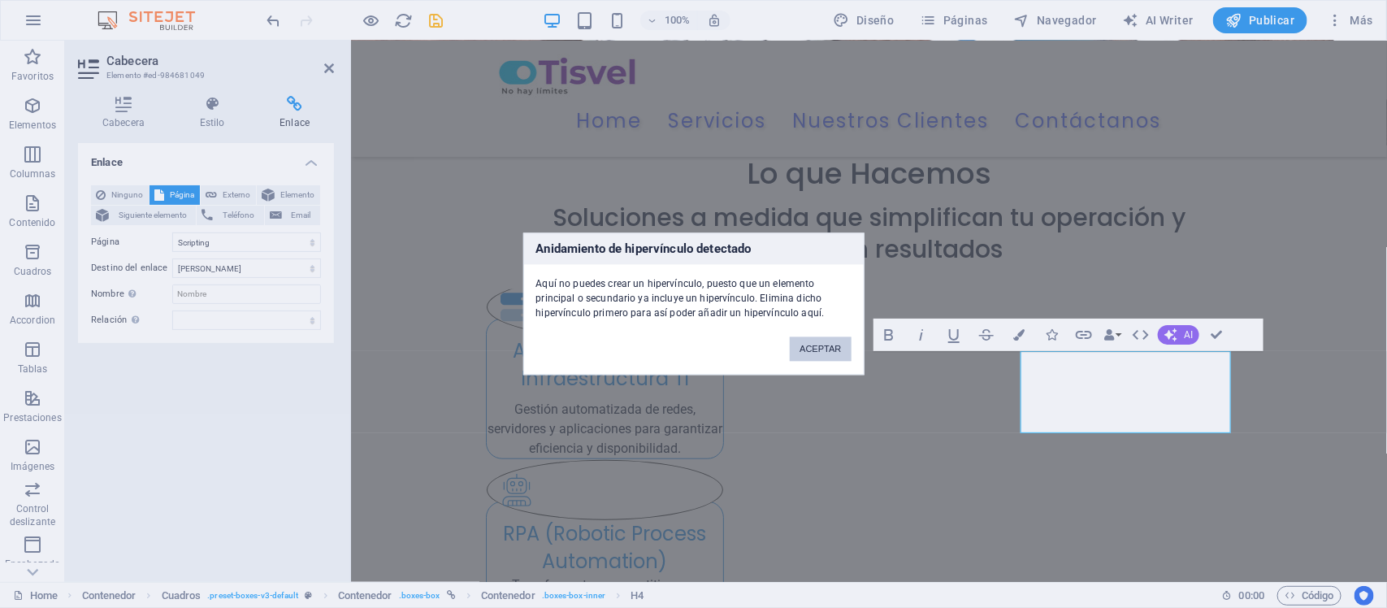
drag, startPoint x: 823, startPoint y: 347, endPoint x: 471, endPoint y: 306, distance: 354.3
click at [823, 347] on button "ACEPTAR" at bounding box center [820, 349] width 61 height 24
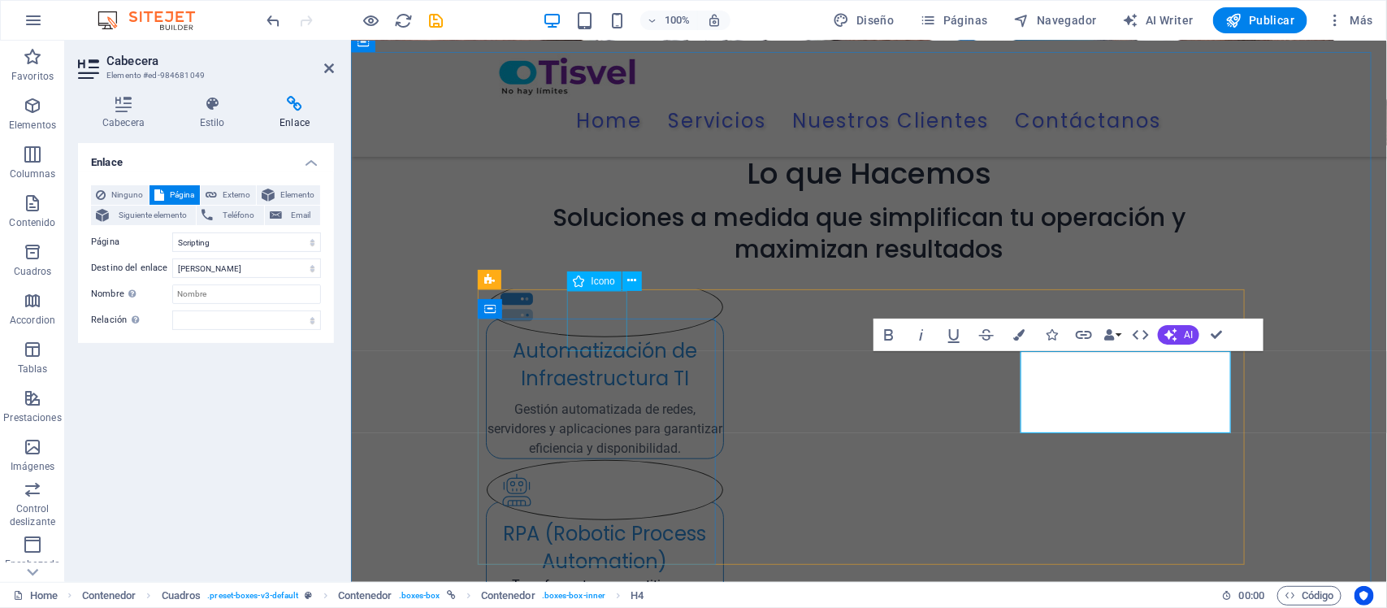
click at [589, 326] on figure ".fa-secondary{opacity:.4}" at bounding box center [604, 306] width 237 height 60
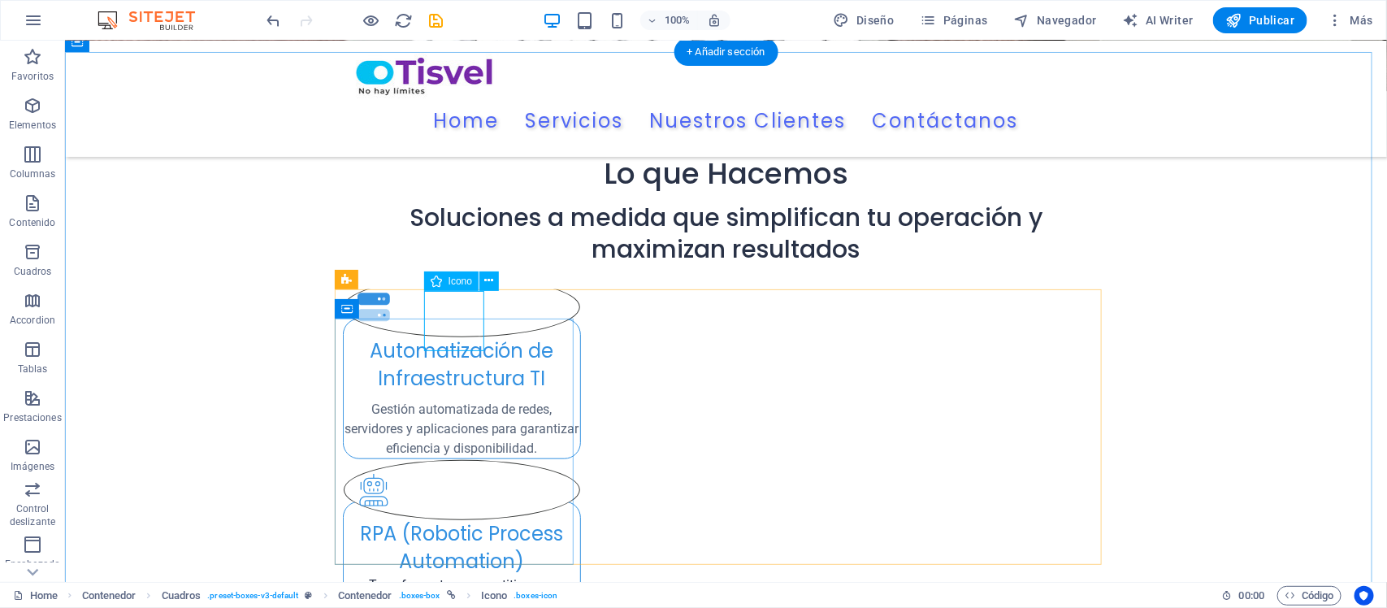
click at [449, 330] on figure ".fa-secondary{opacity:.4}" at bounding box center [461, 306] width 237 height 60
select select "xMidYMid"
select select "px"
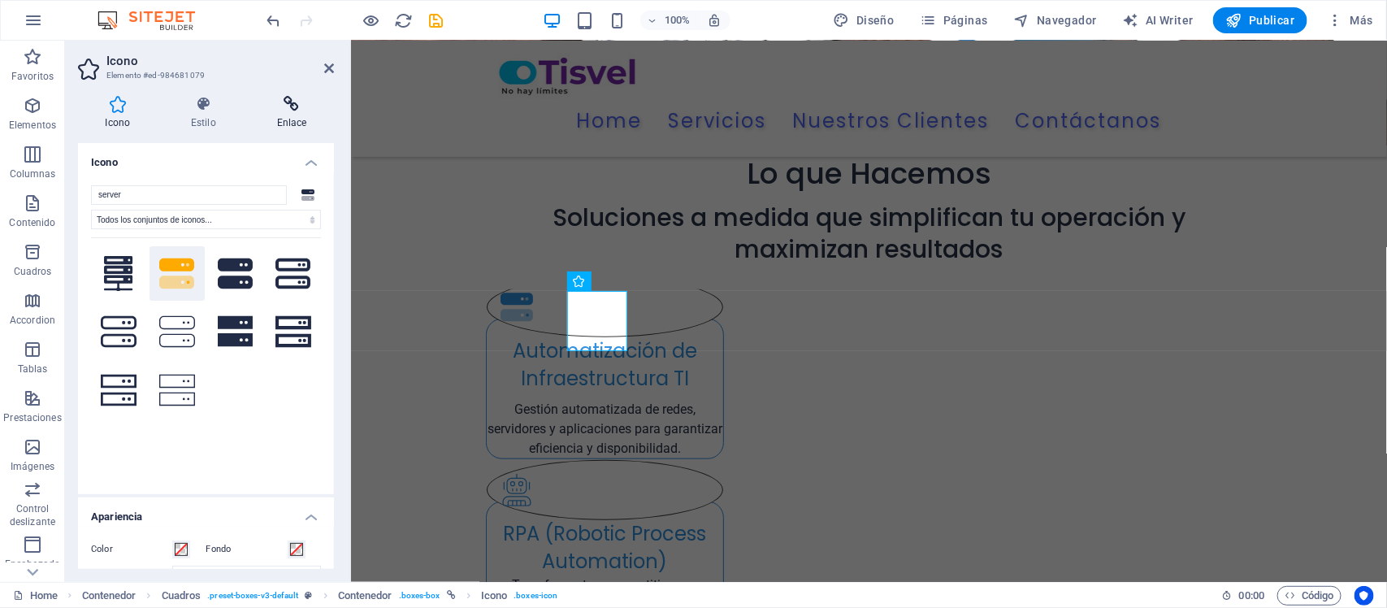
click at [285, 110] on icon at bounding box center [292, 104] width 85 height 16
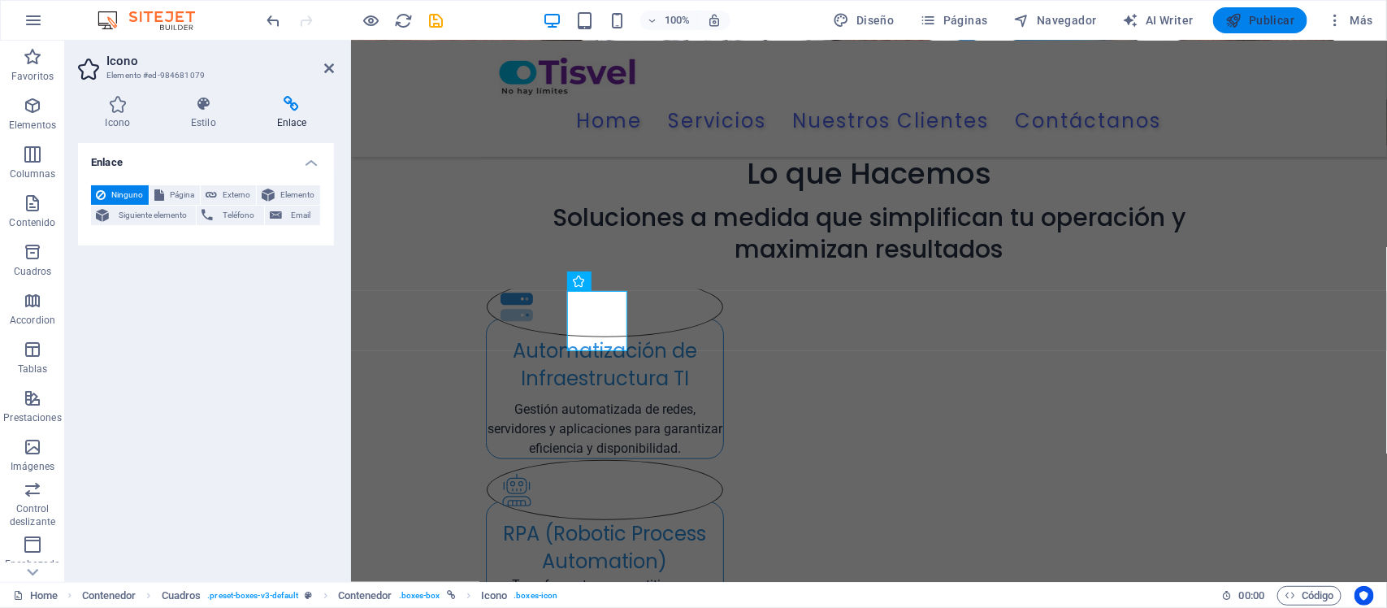
click at [1285, 30] on button "Publicar" at bounding box center [1260, 20] width 95 height 26
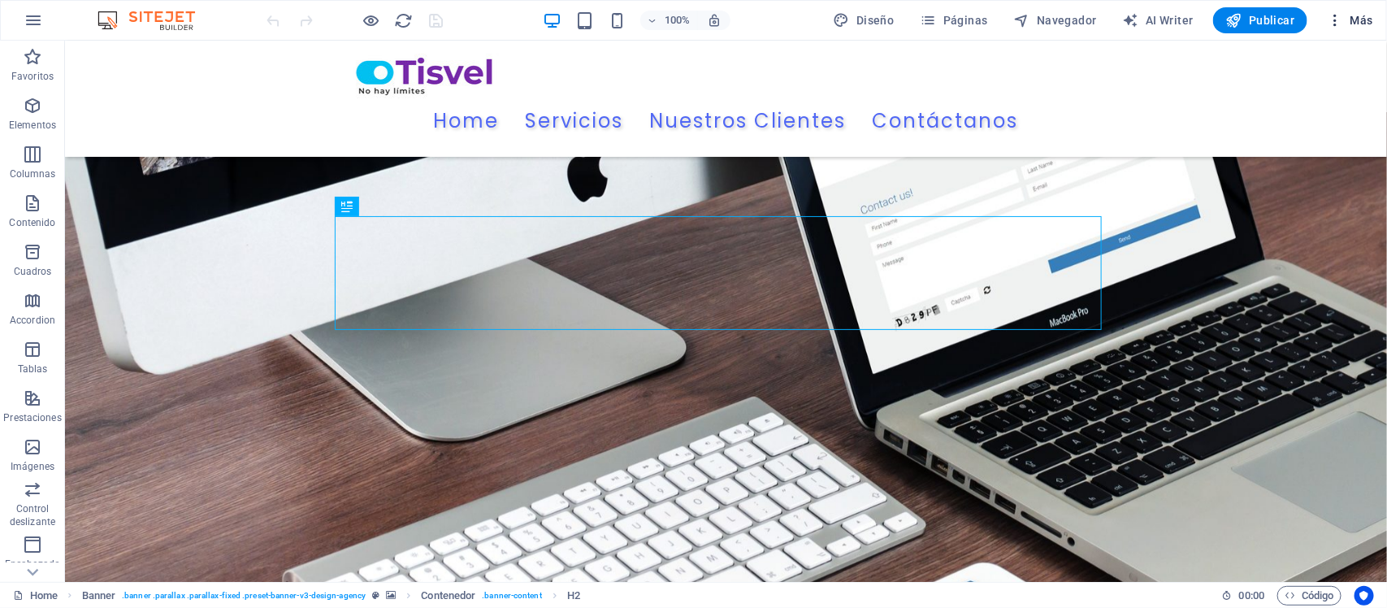
click at [1109, 18] on icon "button" at bounding box center [1335, 20] width 16 height 16
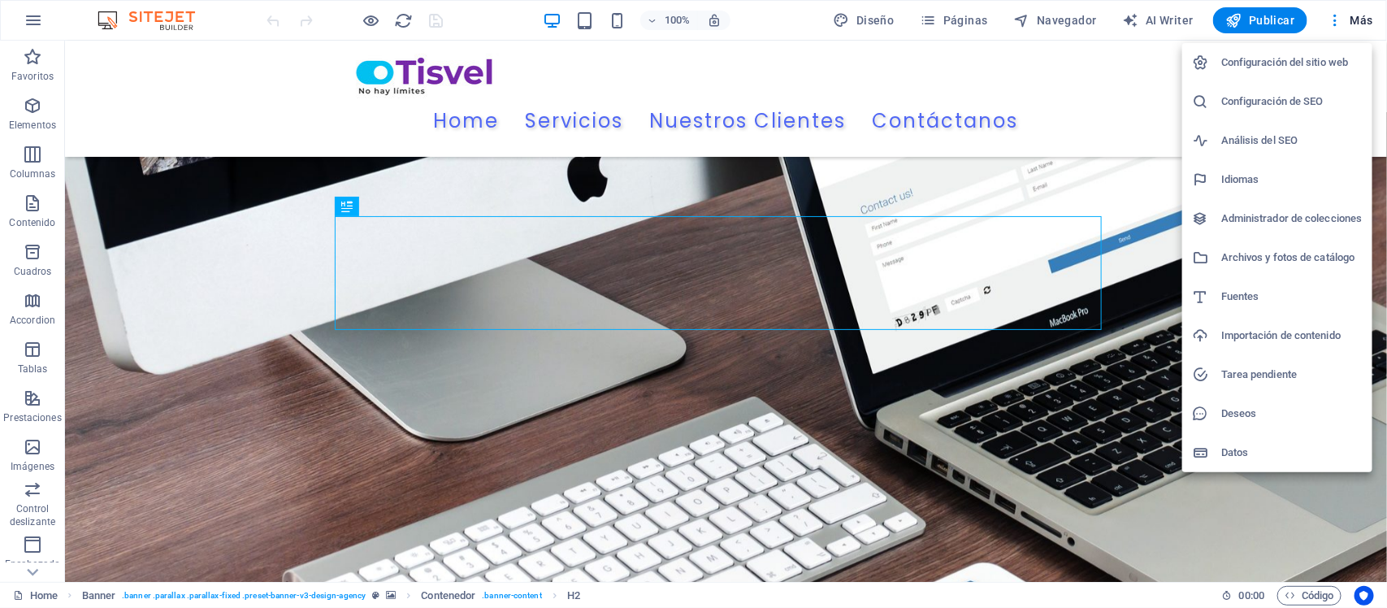
click at [959, 17] on div at bounding box center [693, 304] width 1387 height 608
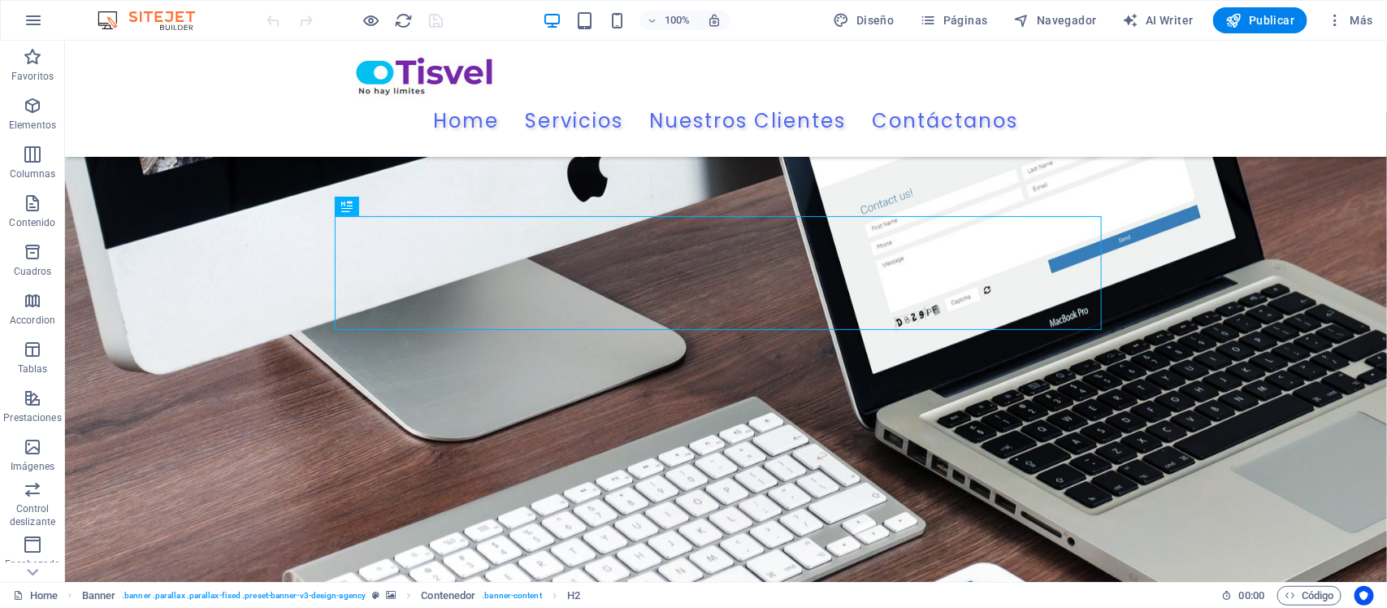
click at [955, 21] on span "Páginas" at bounding box center [954, 20] width 67 height 16
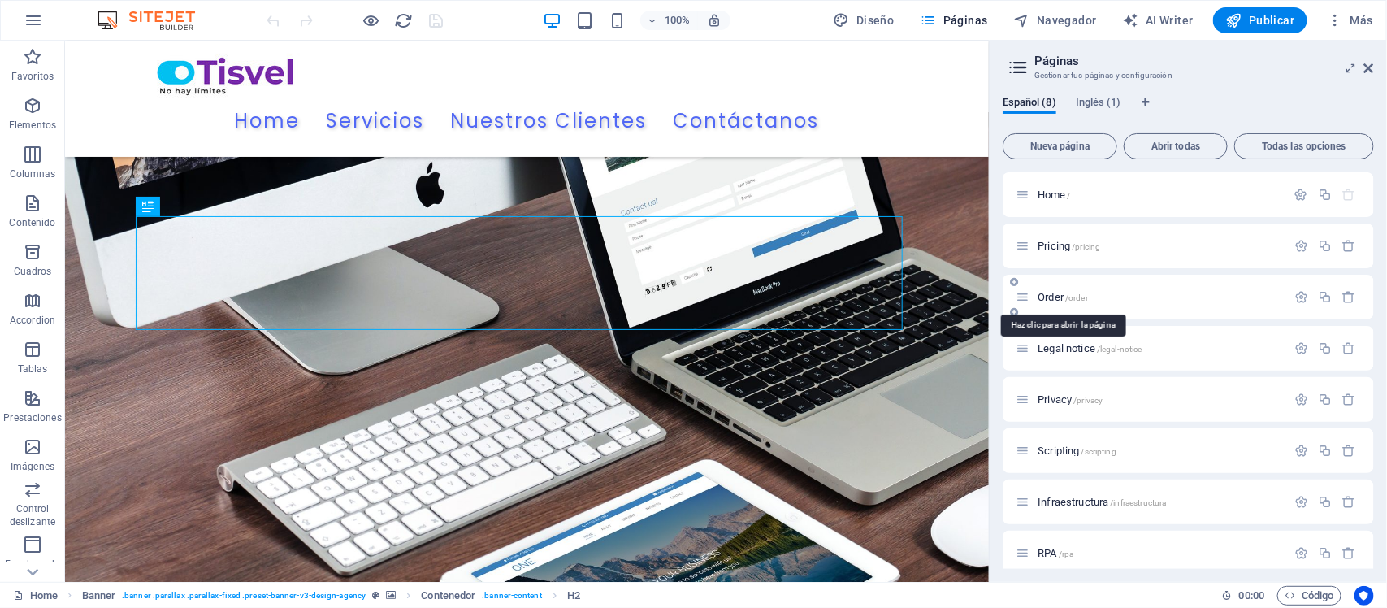
click at [1050, 293] on span "Order /order" at bounding box center [1063, 297] width 50 height 12
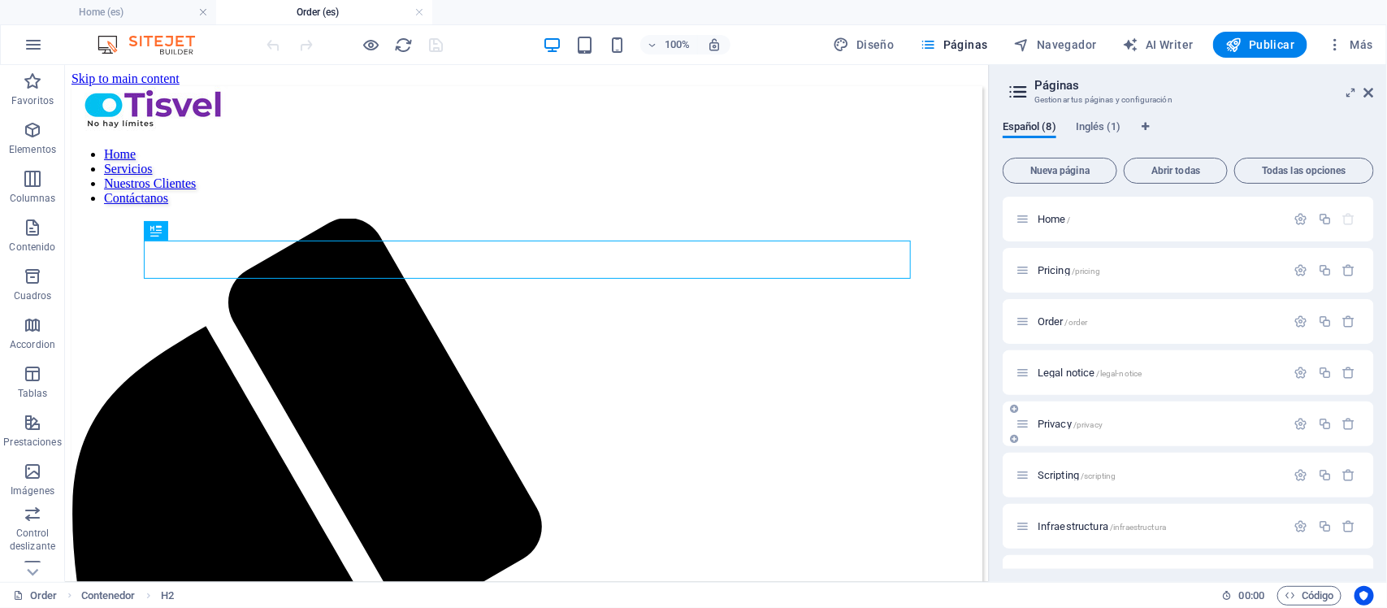
scroll to position [37, 0]
click at [1109, 281] on icon "button" at bounding box center [1302, 285] width 14 height 14
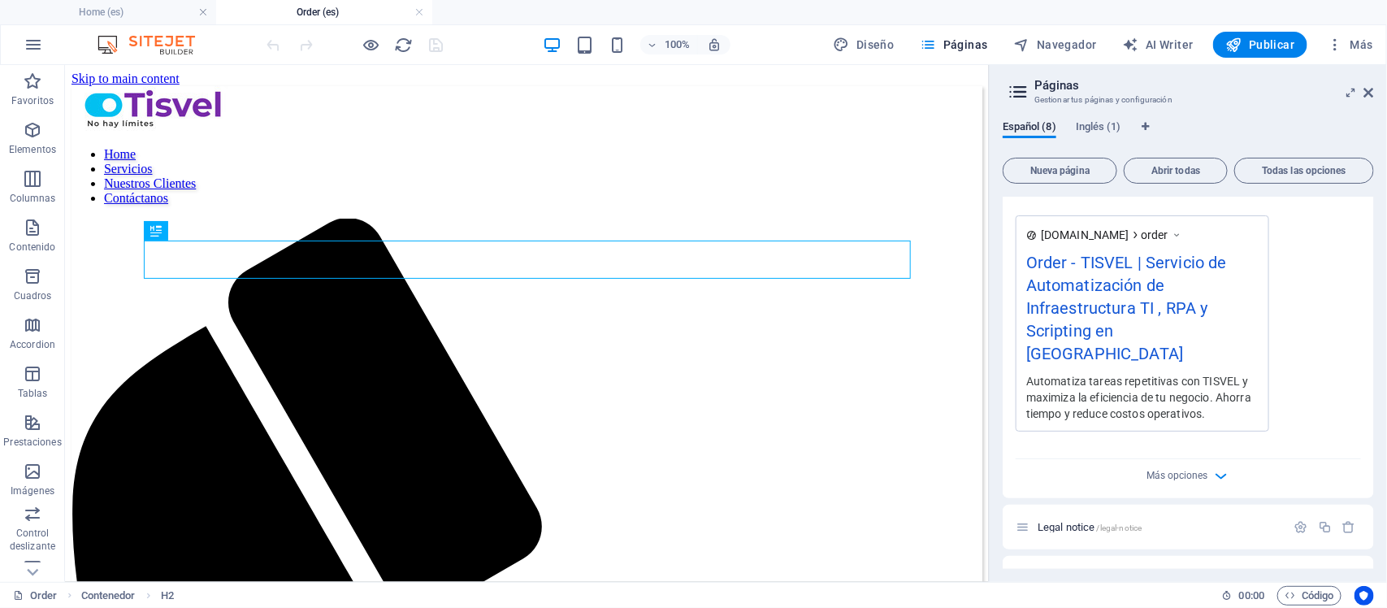
scroll to position [545, 0]
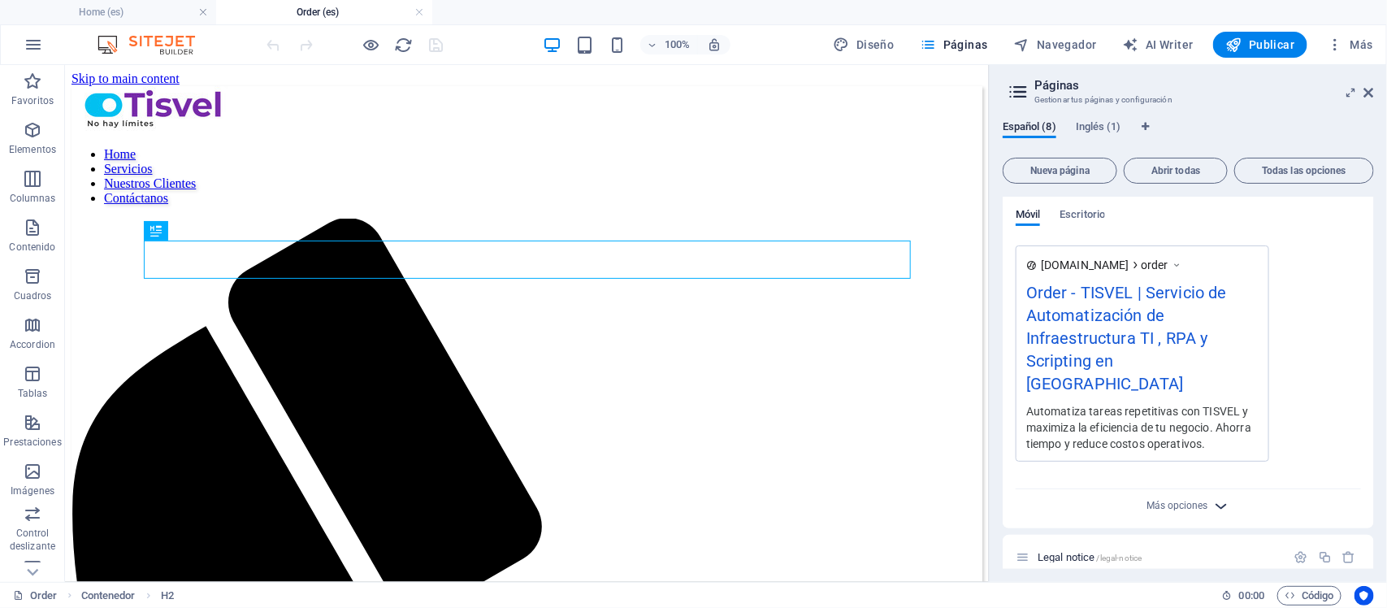
click at [1109, 486] on icon "button" at bounding box center [1221, 506] width 19 height 19
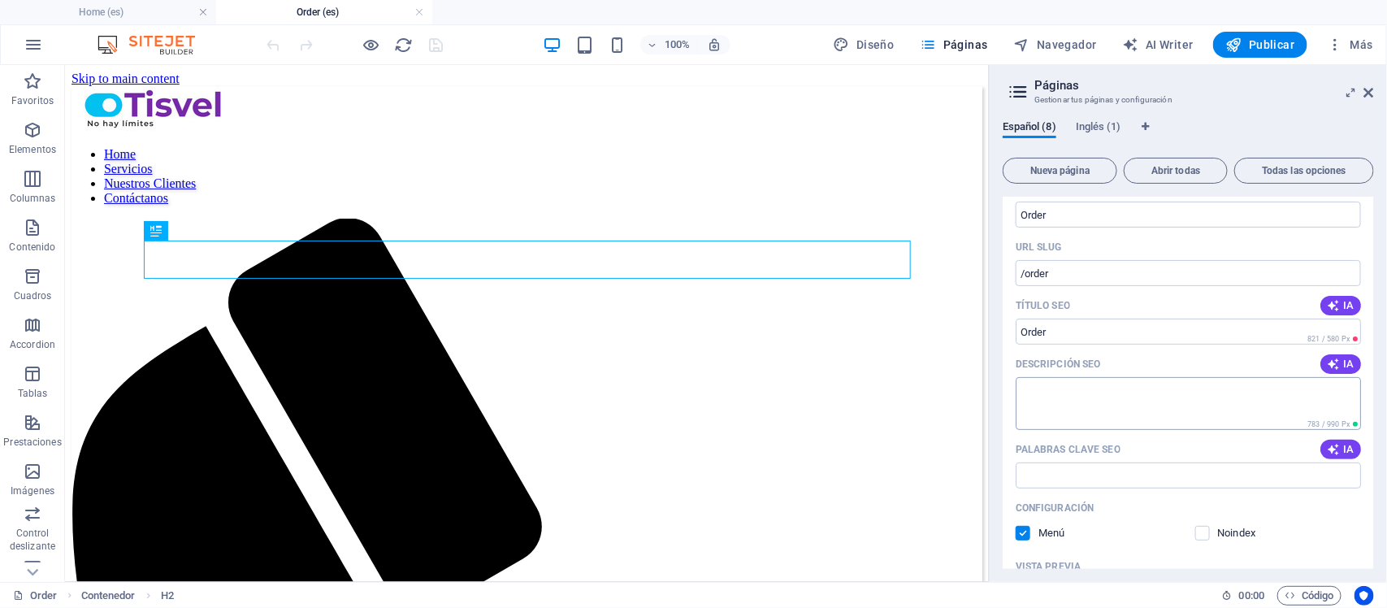
scroll to position [138, 0]
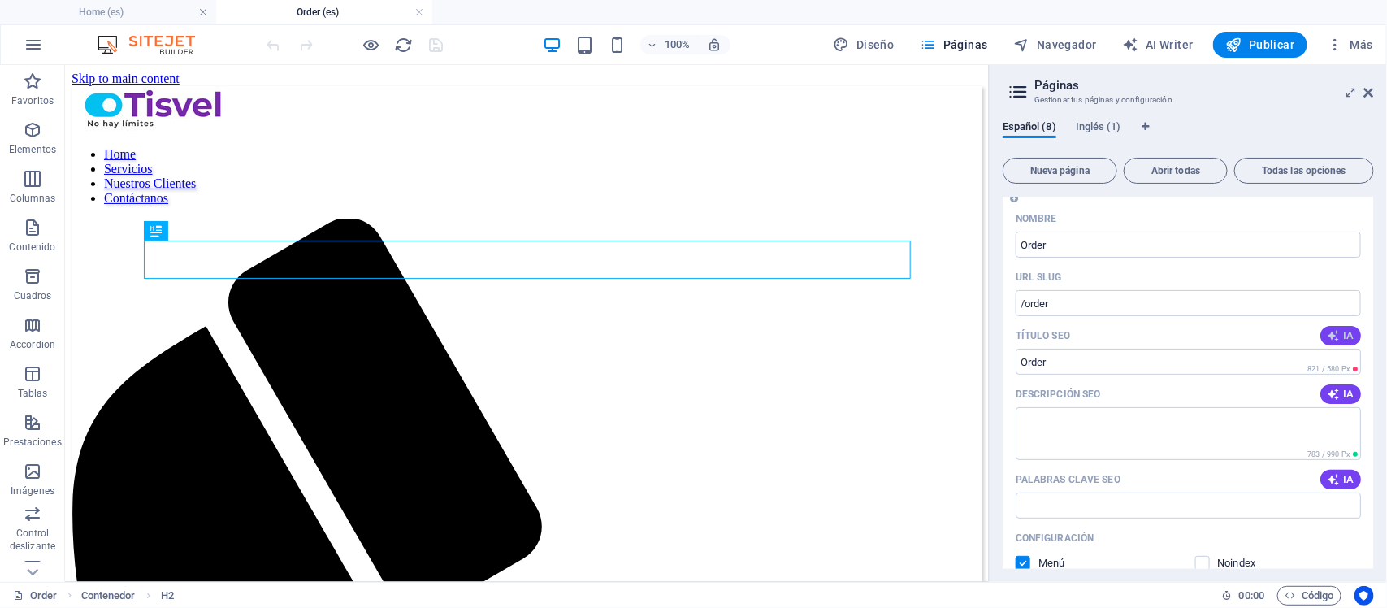
click at [1109, 330] on span "IA" at bounding box center [1341, 335] width 28 height 13
type input "Contáctanos: ¡Escríbenos!"
click at [1109, 404] on div "Descripción SEO IA" at bounding box center [1188, 394] width 345 height 26
click at [1109, 397] on icon "button" at bounding box center [1333, 394] width 13 height 13
type textarea "¡Contáctanos! Completa tus datos y estaremos en comunicación contigo para atend…"
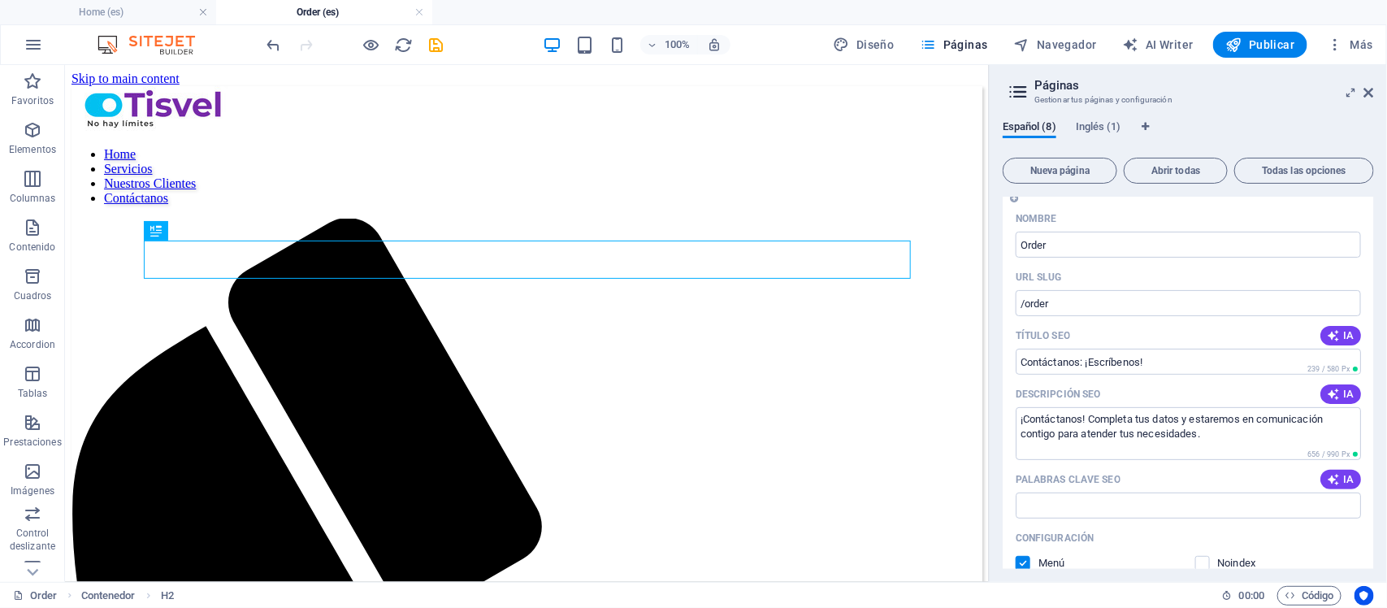
scroll to position [0, 0]
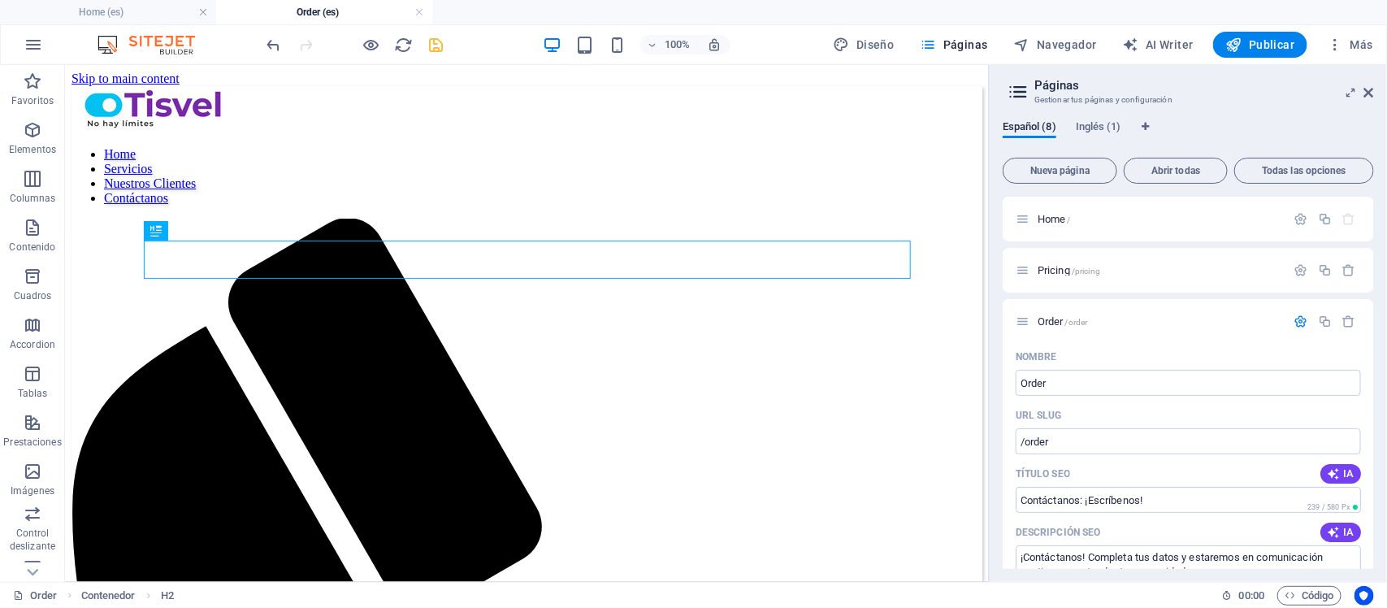
click at [436, 47] on icon "save" at bounding box center [437, 45] width 19 height 19
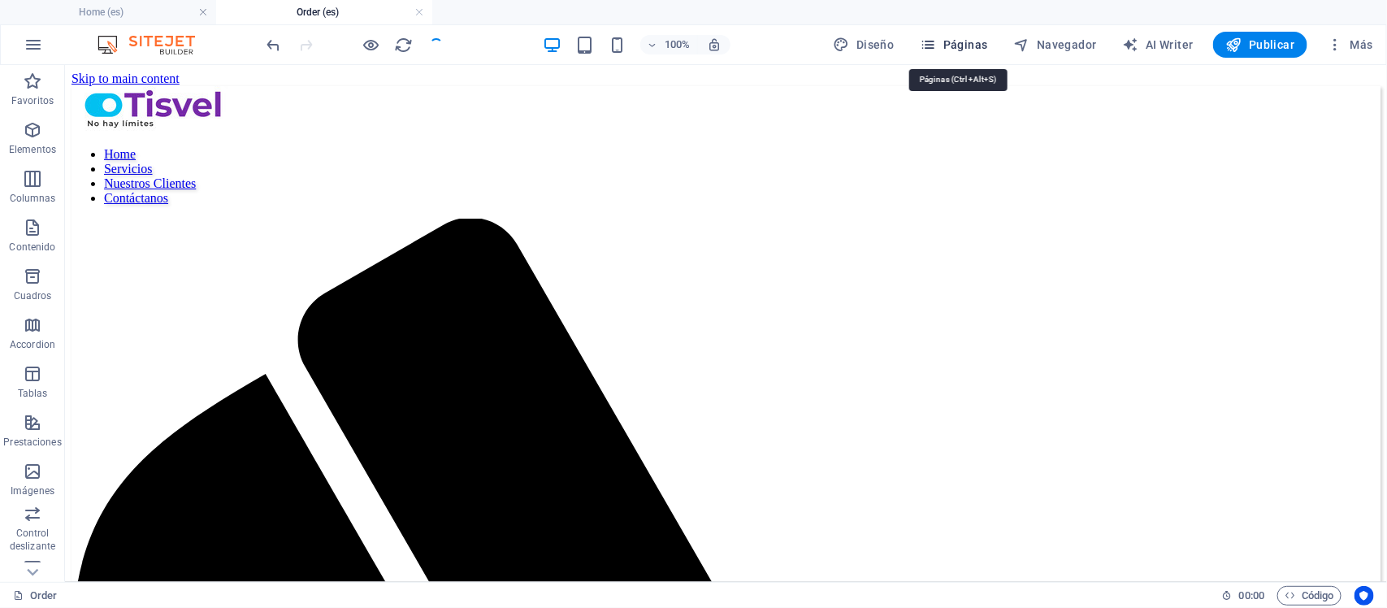
click at [956, 43] on span "Páginas" at bounding box center [954, 45] width 67 height 16
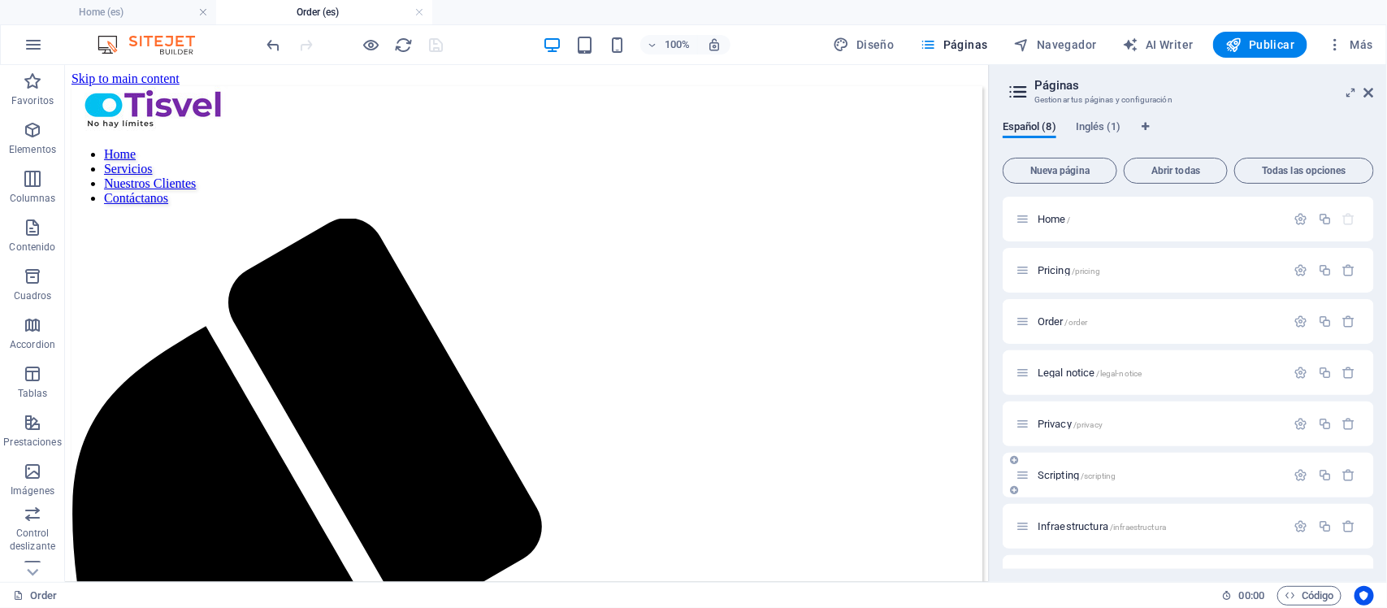
click at [1063, 472] on span "Scripting /scripting" at bounding box center [1077, 475] width 79 height 12
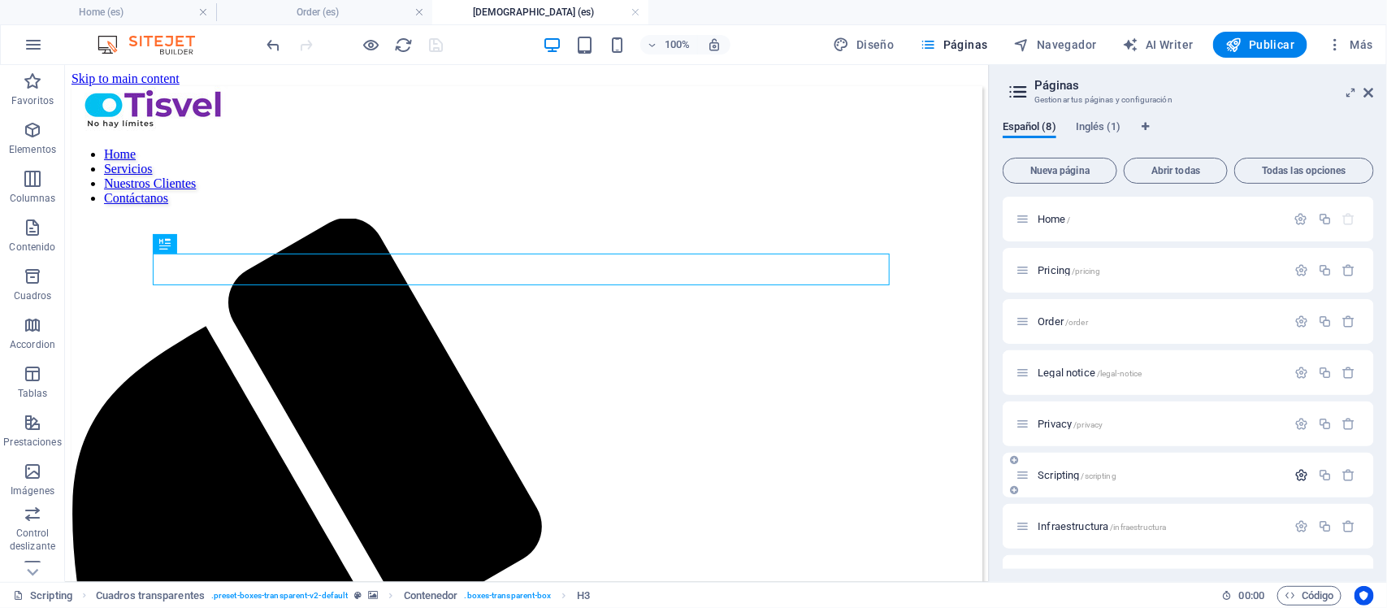
click at [1109, 475] on icon "button" at bounding box center [1302, 475] width 14 height 14
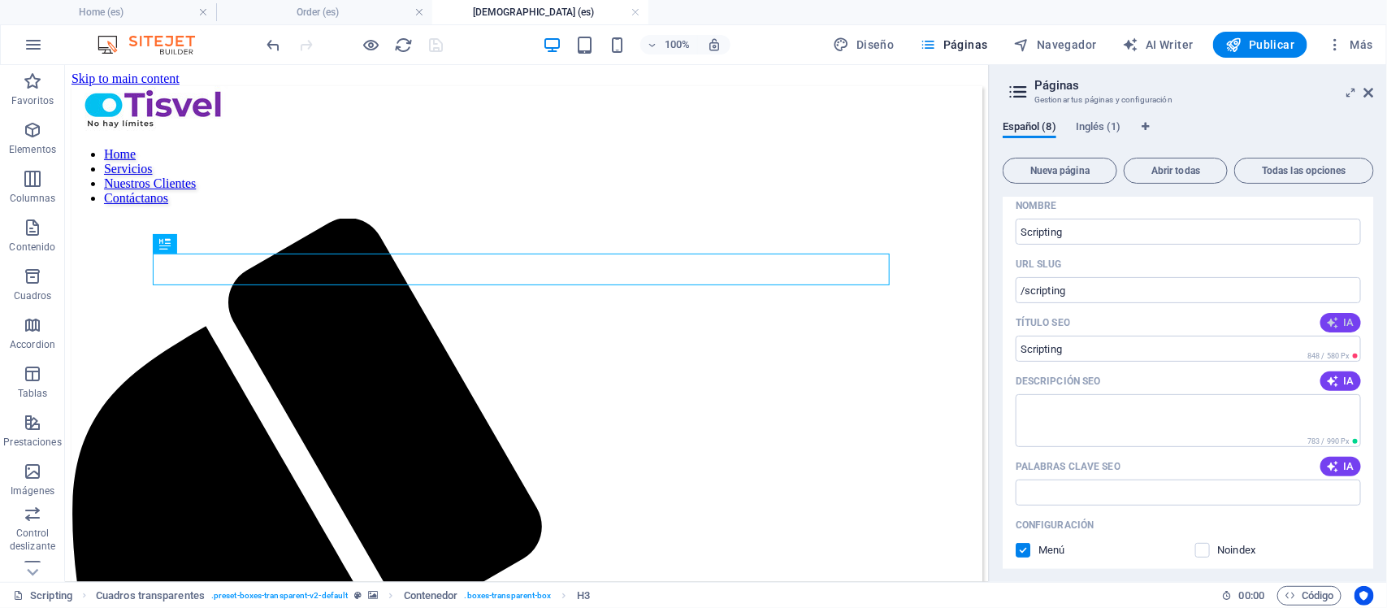
click at [1109, 313] on button "IA" at bounding box center [1341, 323] width 41 height 20
type input "**Automatización a Medida para Empresas**"
click at [1109, 378] on span "IA" at bounding box center [1341, 381] width 28 height 13
type textarea "Automatiza tareas con scripts personalizados que optimizan procesos técnicos y …"
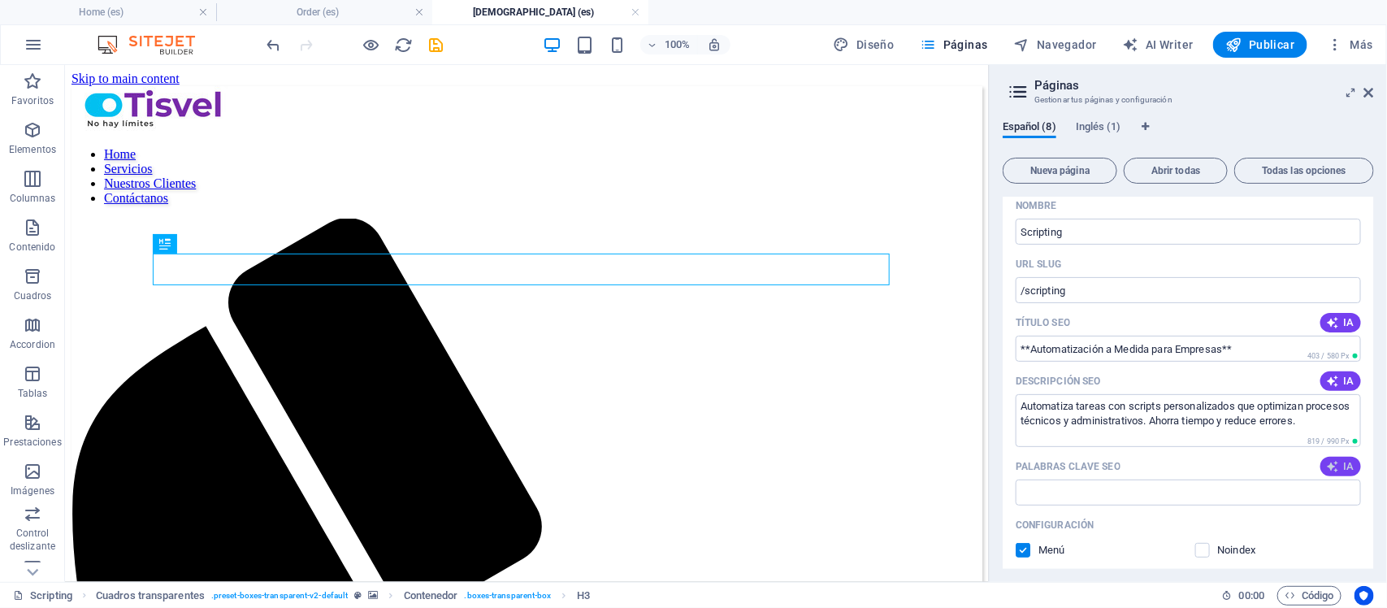
click at [1109, 470] on icon "button" at bounding box center [1333, 466] width 13 height 13
type input "scripting personalizado, automatización de procesos, optimización de tareas, sc…"
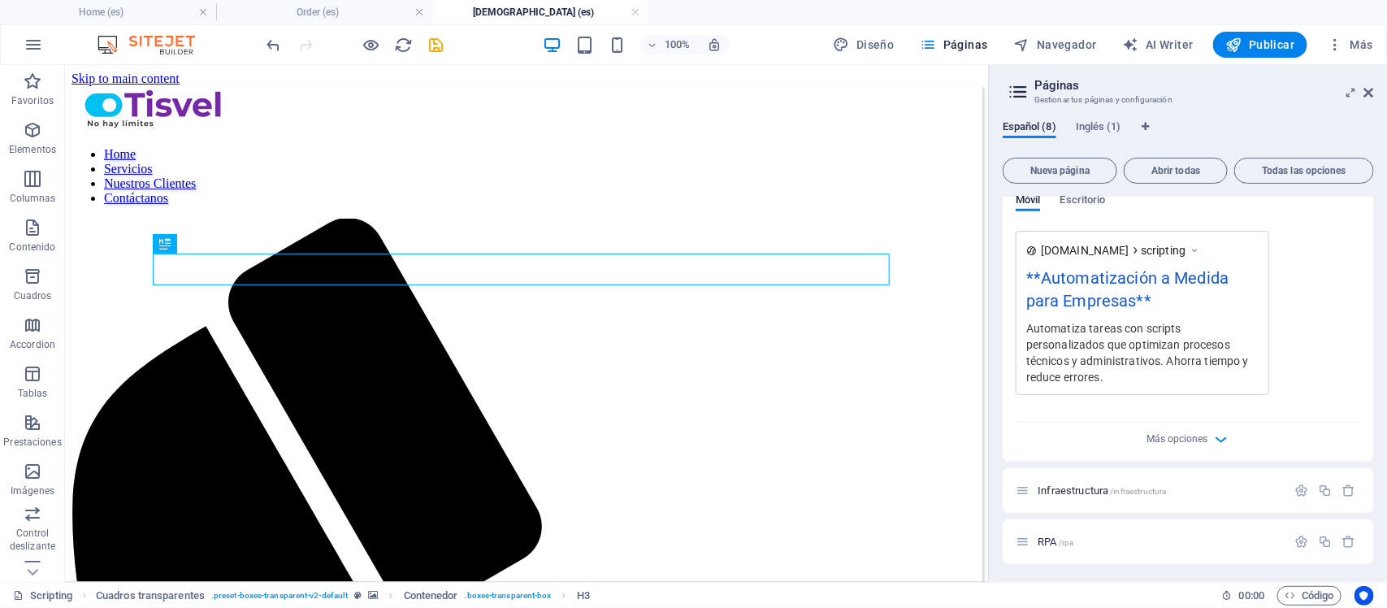
scroll to position [714, 0]
click at [1109, 436] on icon "button" at bounding box center [1221, 438] width 19 height 19
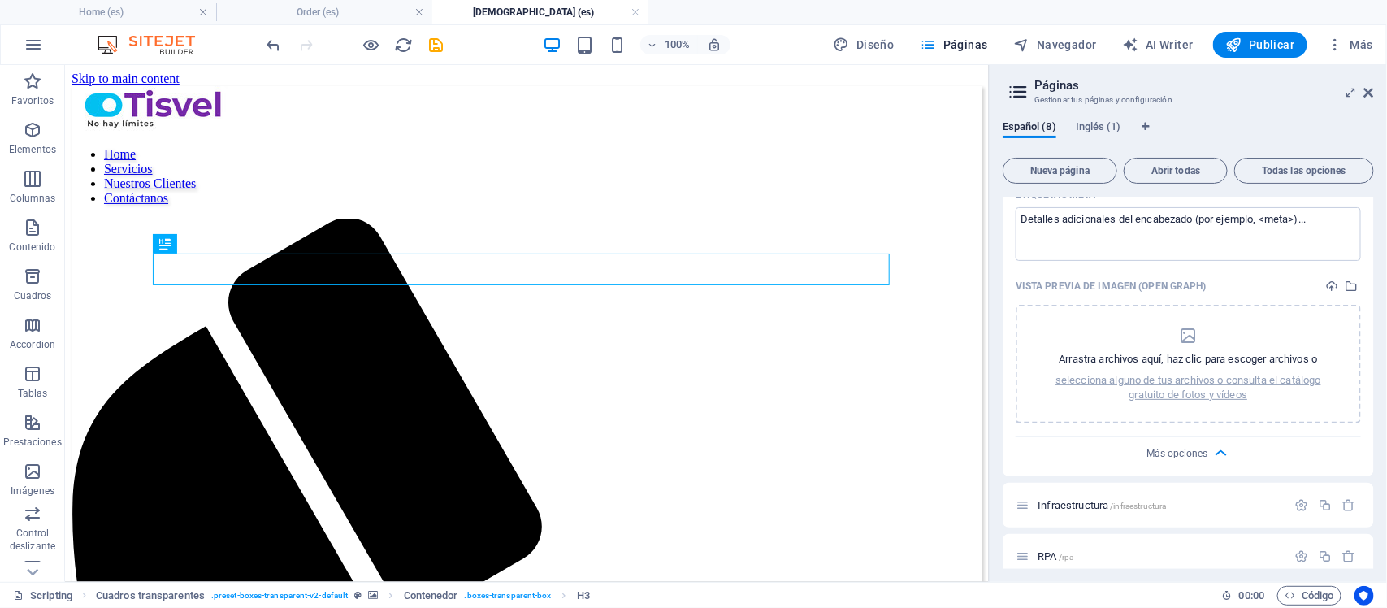
scroll to position [961, 0]
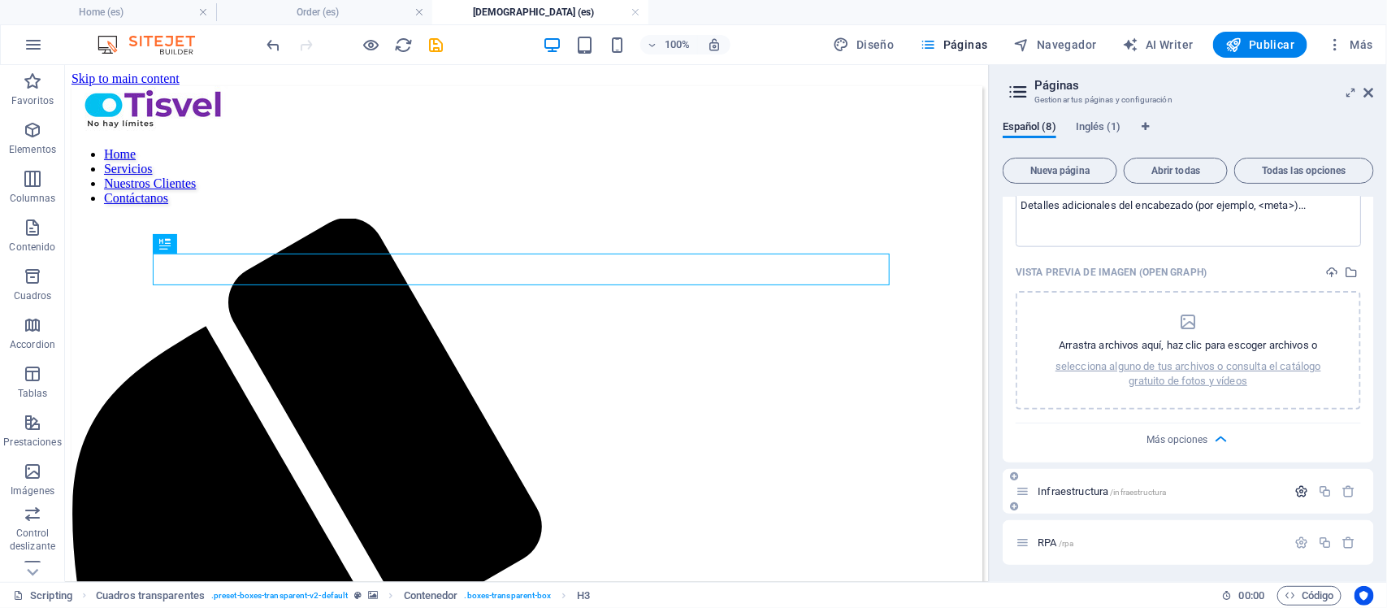
click at [1109, 486] on icon "button" at bounding box center [1302, 491] width 14 height 14
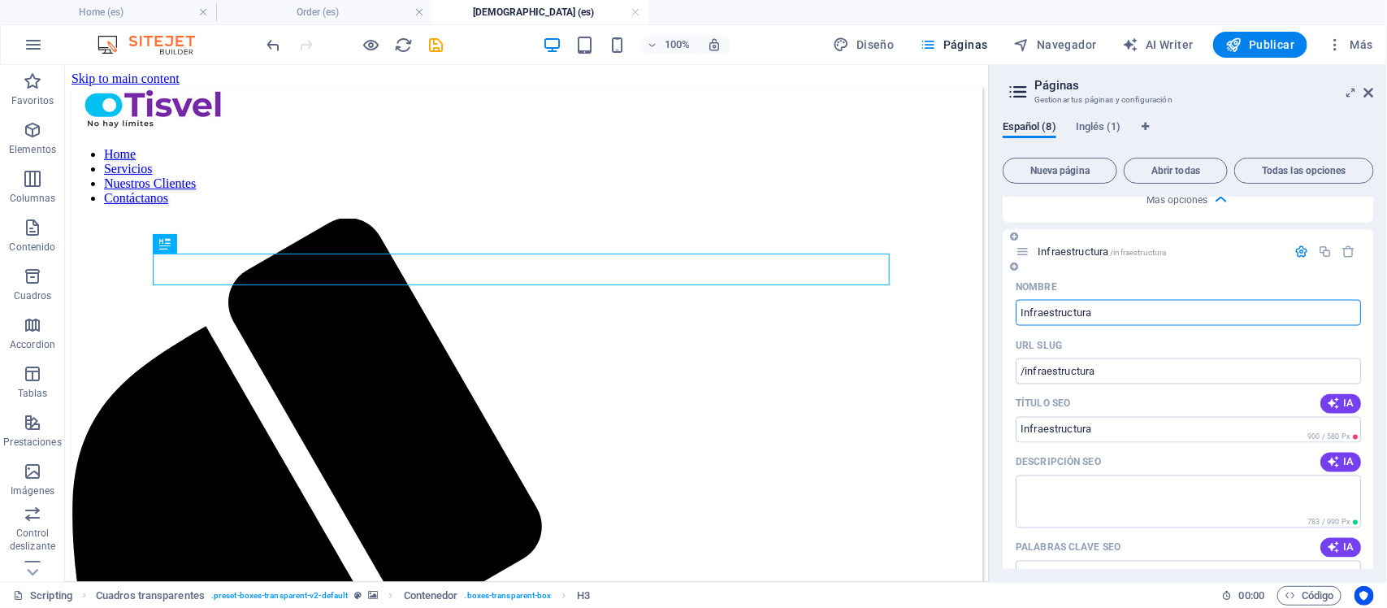
scroll to position [1265, 0]
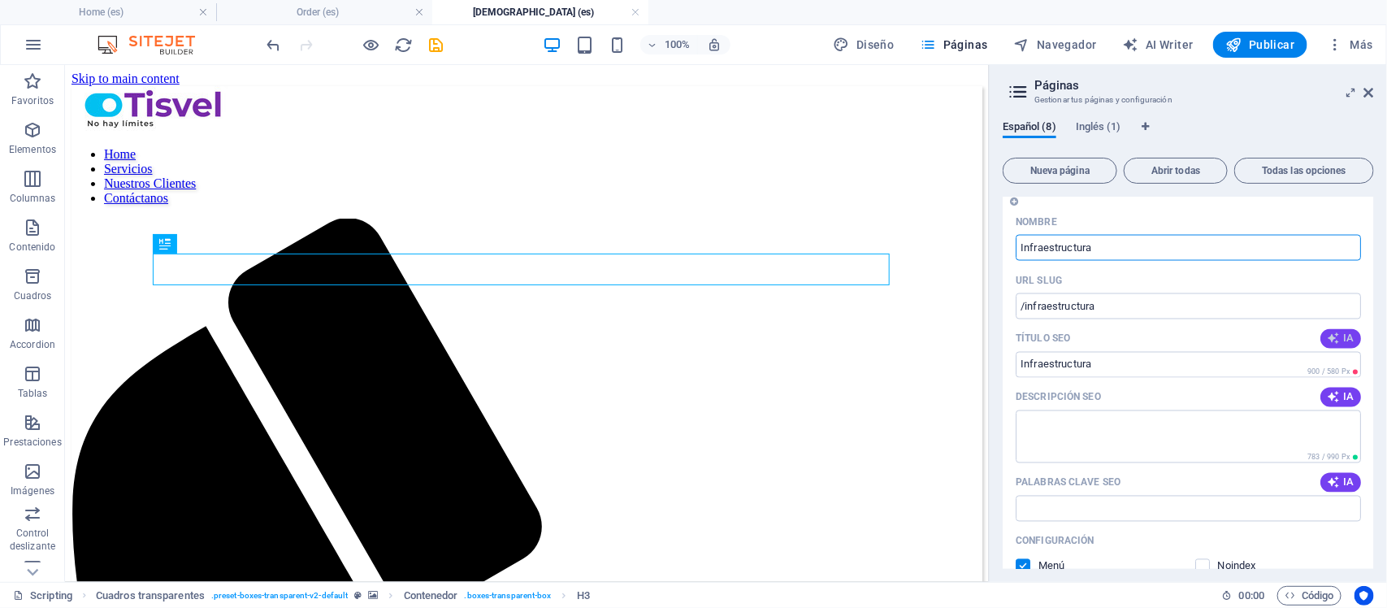
click at [1109, 339] on span "IA" at bounding box center [1341, 338] width 28 height 13
type input "Automatización TI Eficiente"
click at [1109, 393] on span "IA" at bounding box center [1341, 397] width 28 height 13
type textarea "Optimiza tu infraestructura TI con TISVEL. Automatizamos procesos para aumentar…"
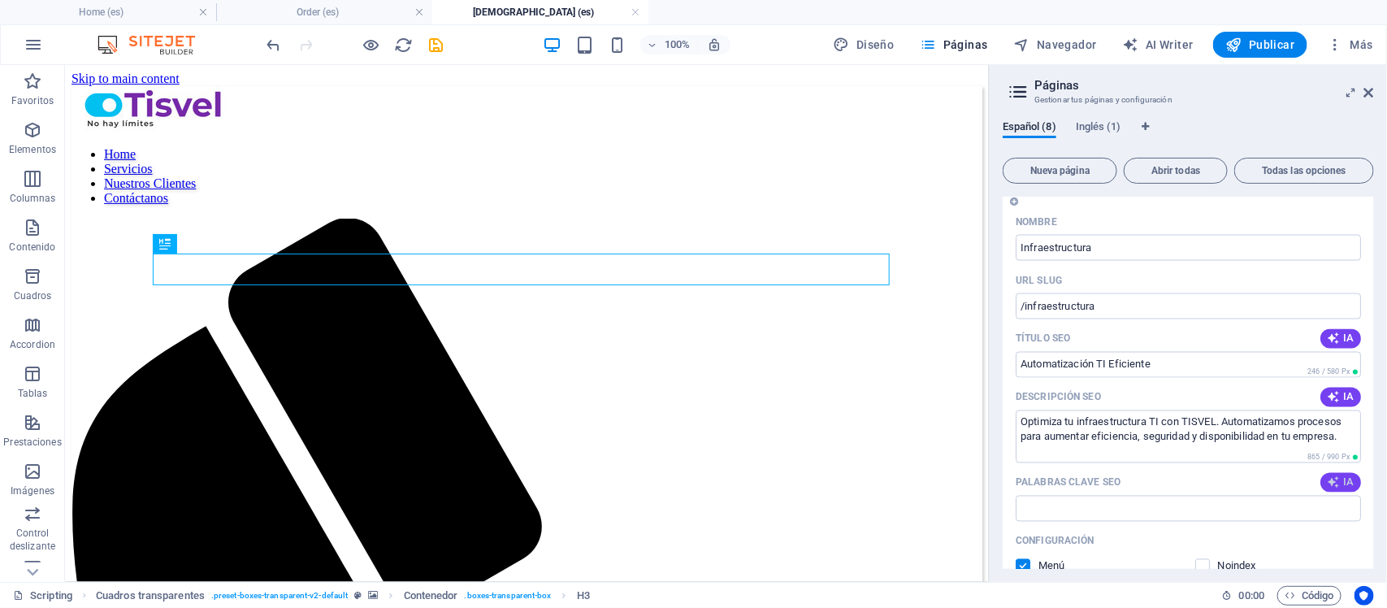
click at [1109, 477] on icon "button" at bounding box center [1333, 482] width 13 height 13
type input "automatización infraestructura TI, gestión de infraestructura tecnológica, proc…"
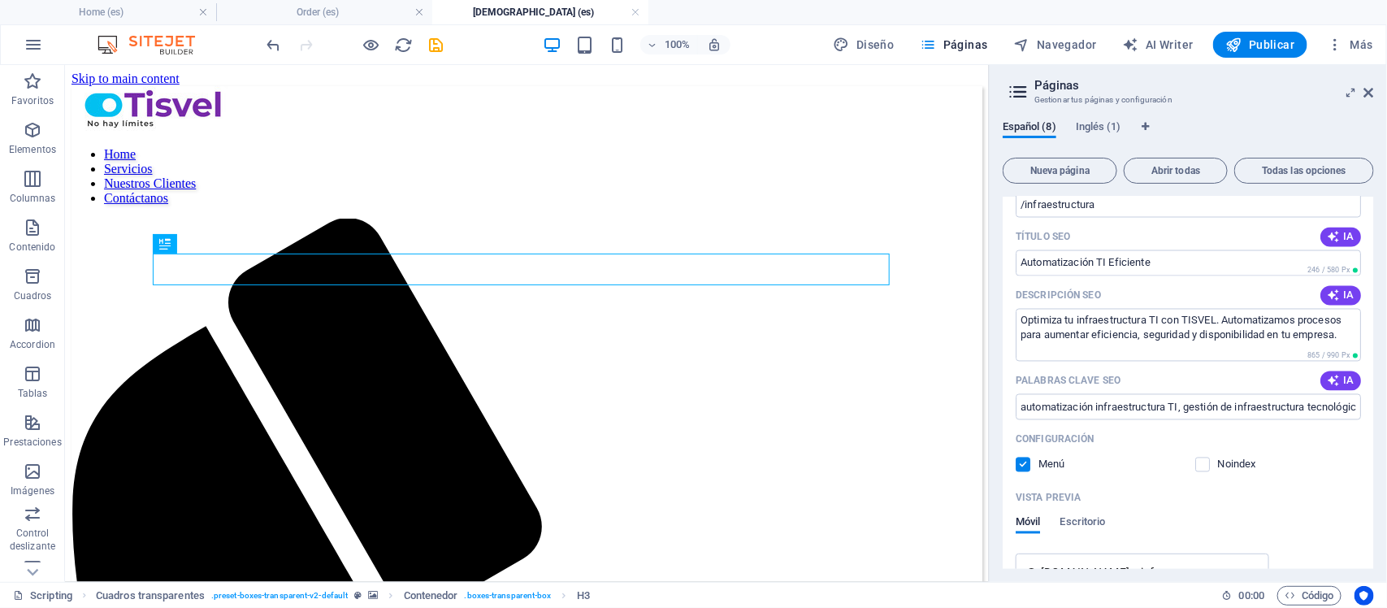
scroll to position [1615, 0]
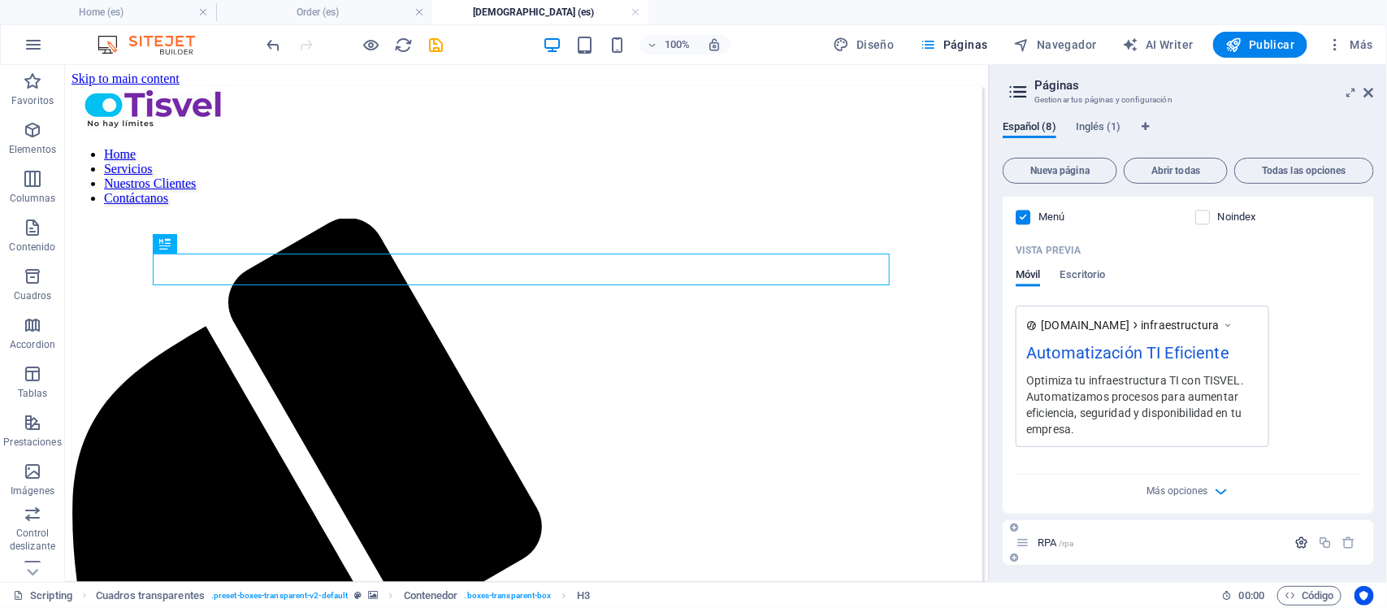
click at [1109, 486] on icon "button" at bounding box center [1302, 543] width 14 height 14
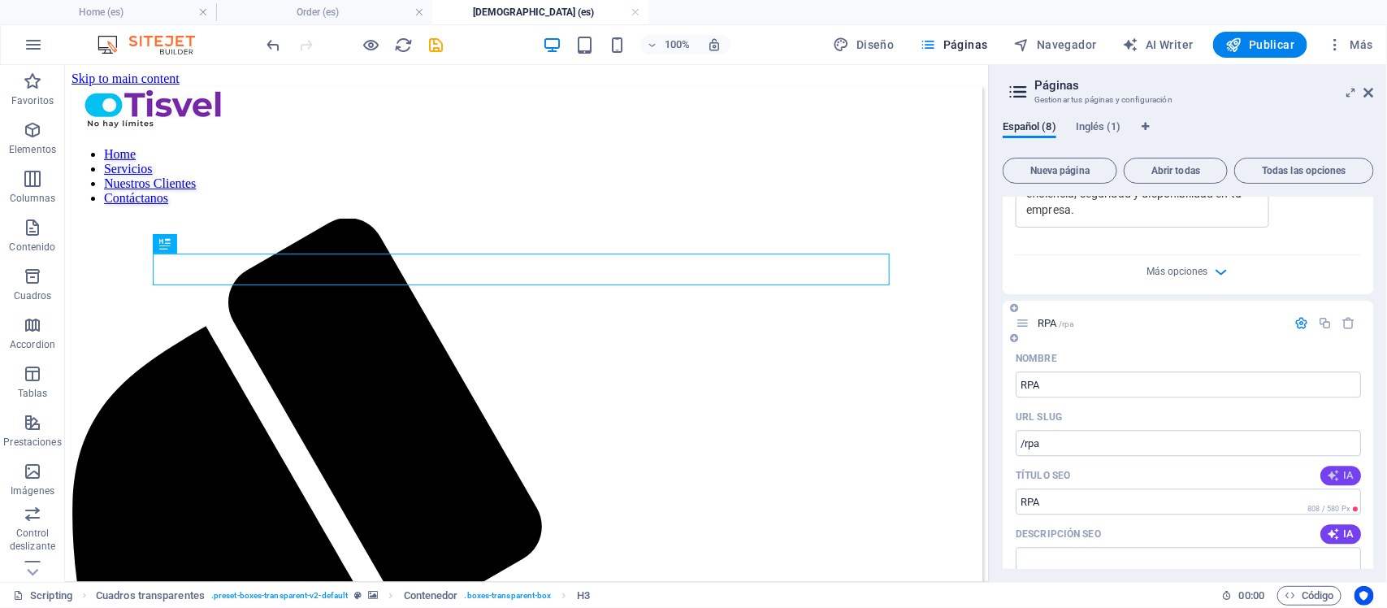
click at [1109, 471] on icon "button" at bounding box center [1333, 475] width 13 height 13
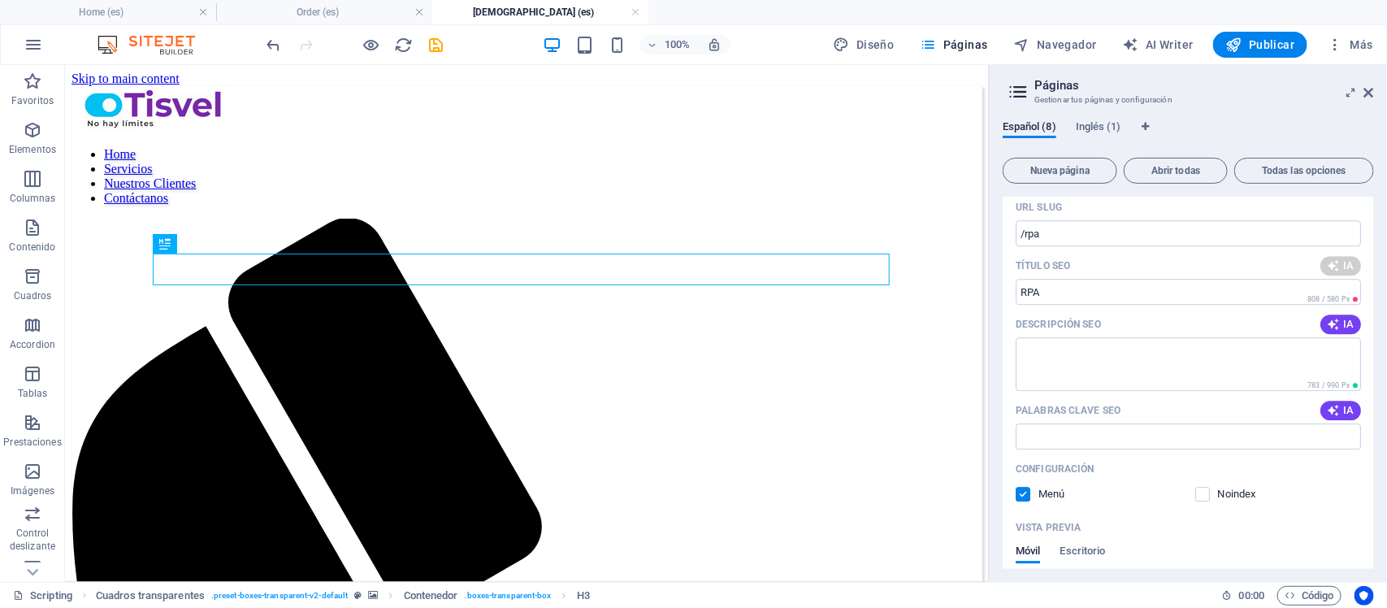
scroll to position [1936, 0]
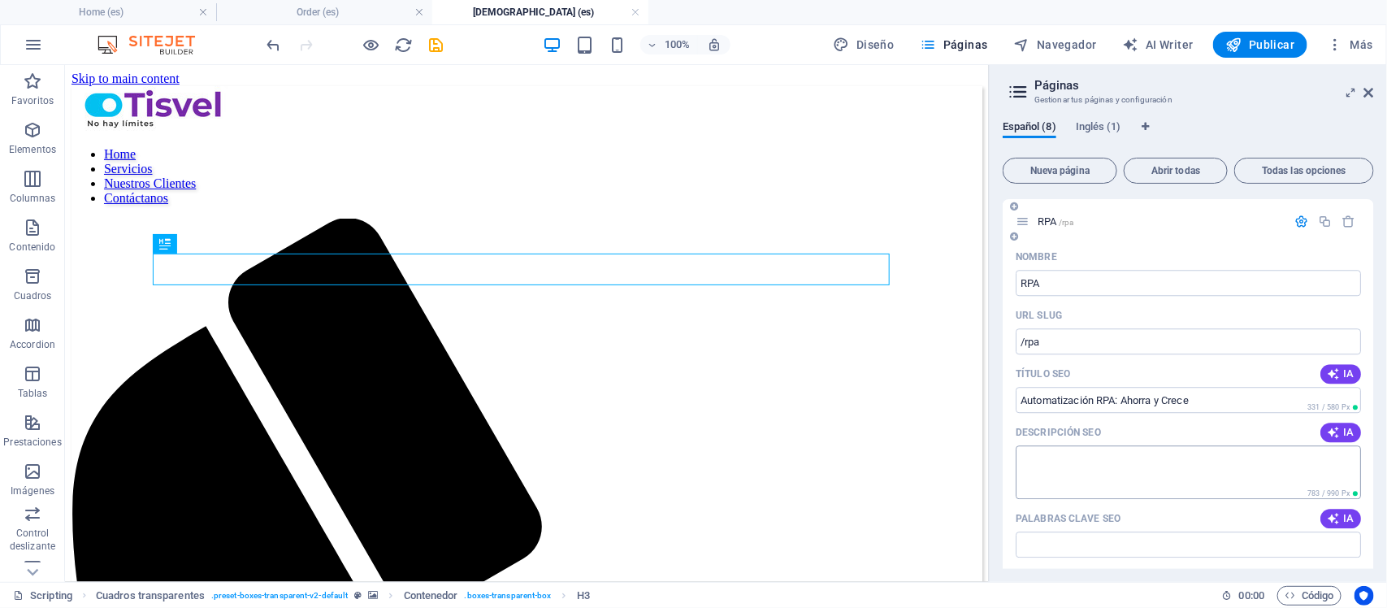
type input "Automatización RPA: Ahorra y Crece"
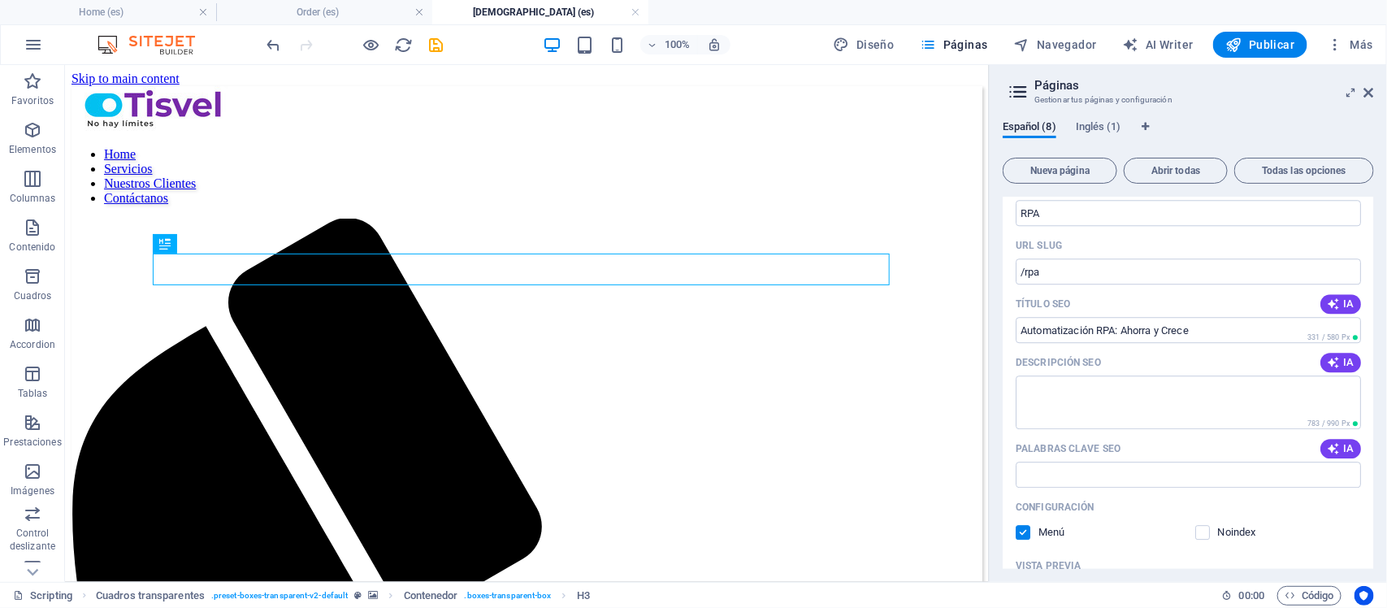
scroll to position [2038, 0]
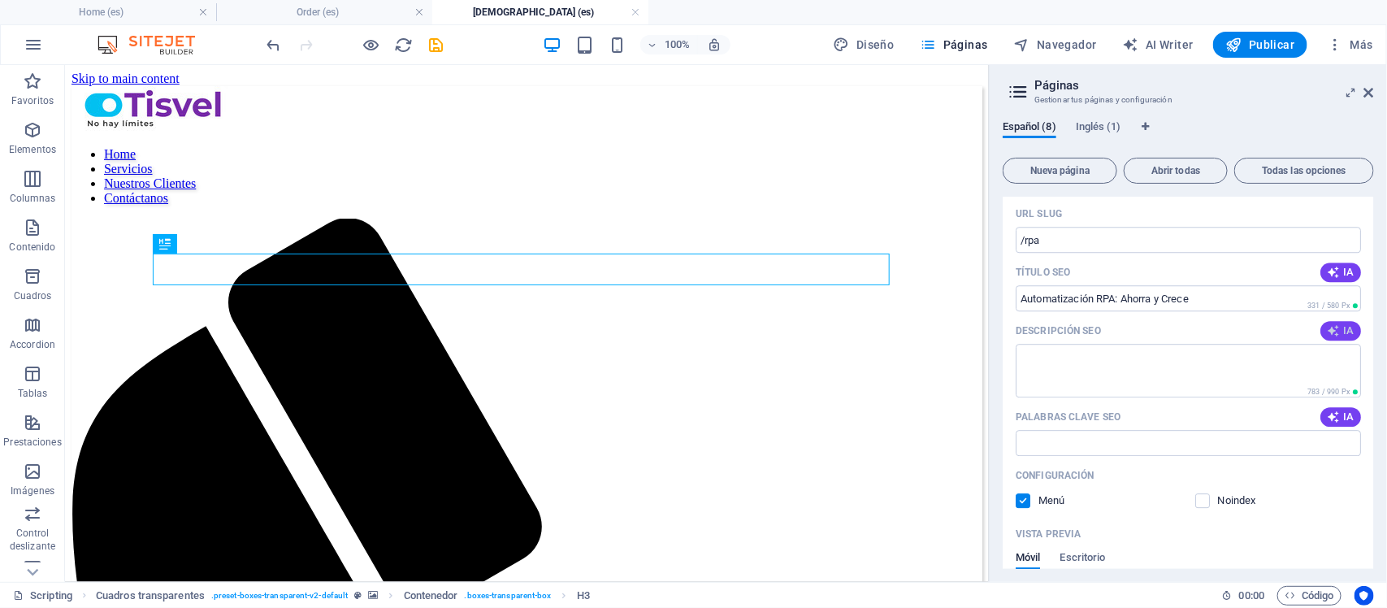
click at [1109, 334] on span "IA" at bounding box center [1341, 330] width 28 height 13
type textarea "Transforma tus procesos con RPA: automatiza tareas, reduce costos y mejora la p…"
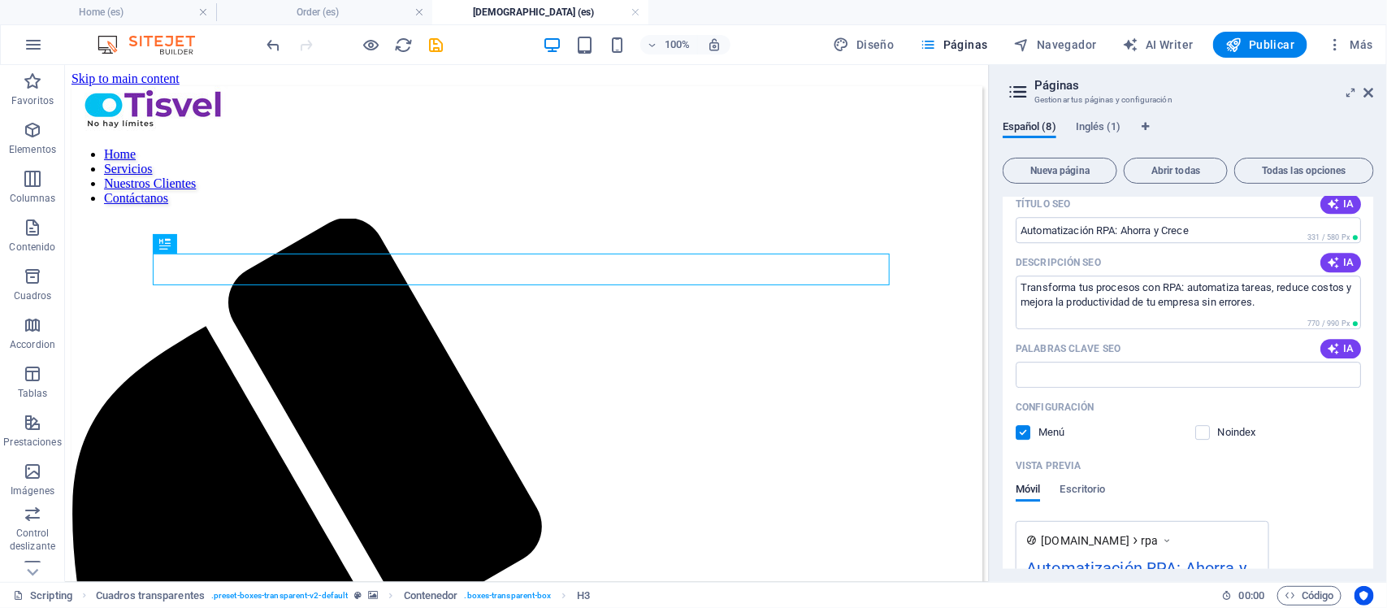
scroll to position [2139, 0]
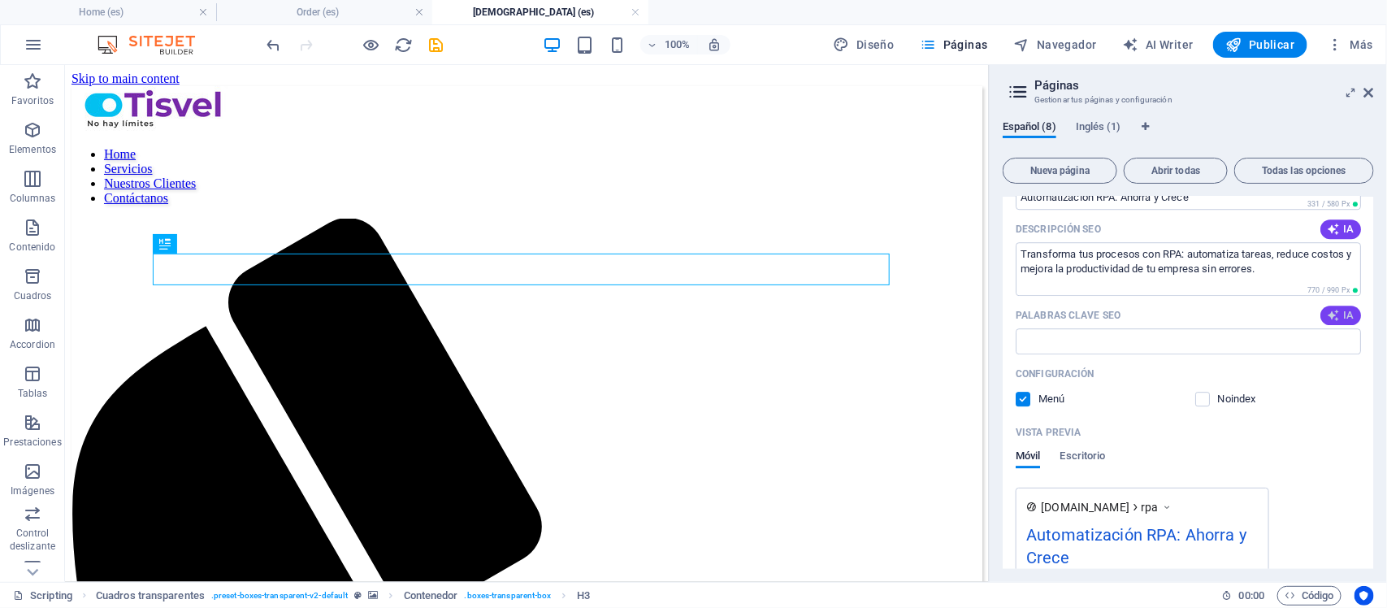
click at [1109, 322] on button "IA" at bounding box center [1341, 316] width 41 height 20
type input "RPA, automatización de procesos, reducción de costos, robots de software, produ…"
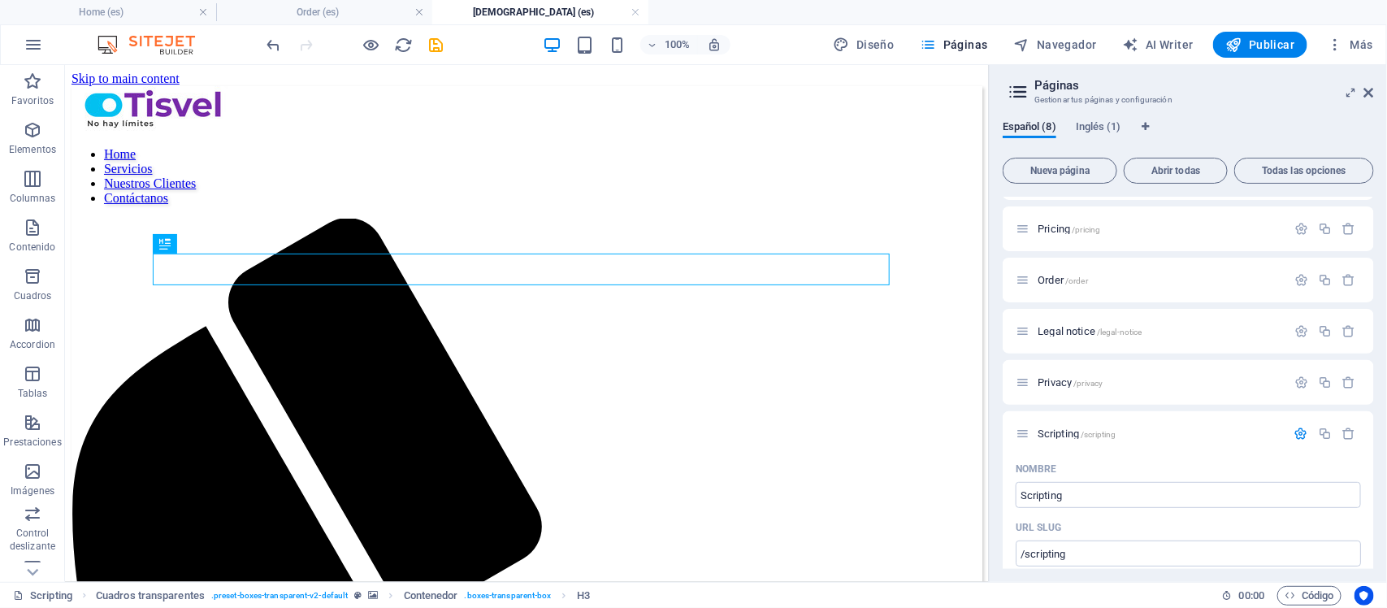
scroll to position [0, 0]
click at [1100, 118] on div "Español (8) Inglés (1) Nueva página Abrir todas Todas las opciones Home / Prici…" at bounding box center [1188, 344] width 397 height 475
click at [1103, 124] on span "Inglés (1)" at bounding box center [1099, 128] width 46 height 23
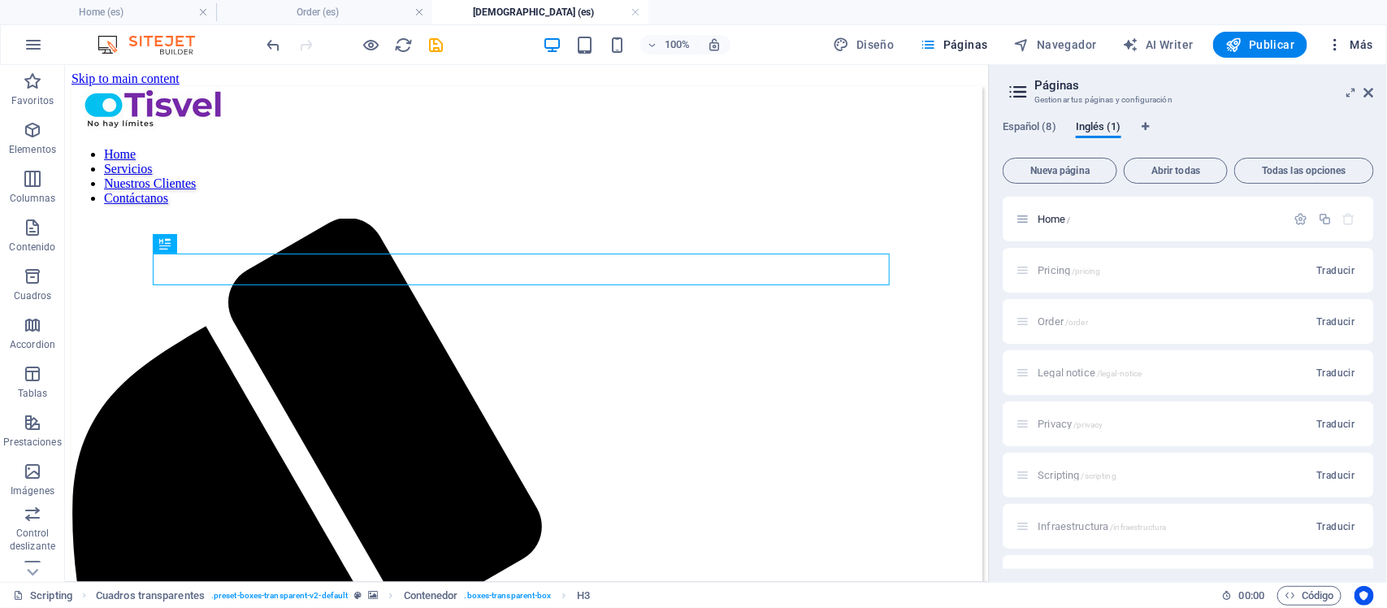
click at [1109, 45] on icon "button" at bounding box center [1335, 45] width 16 height 16
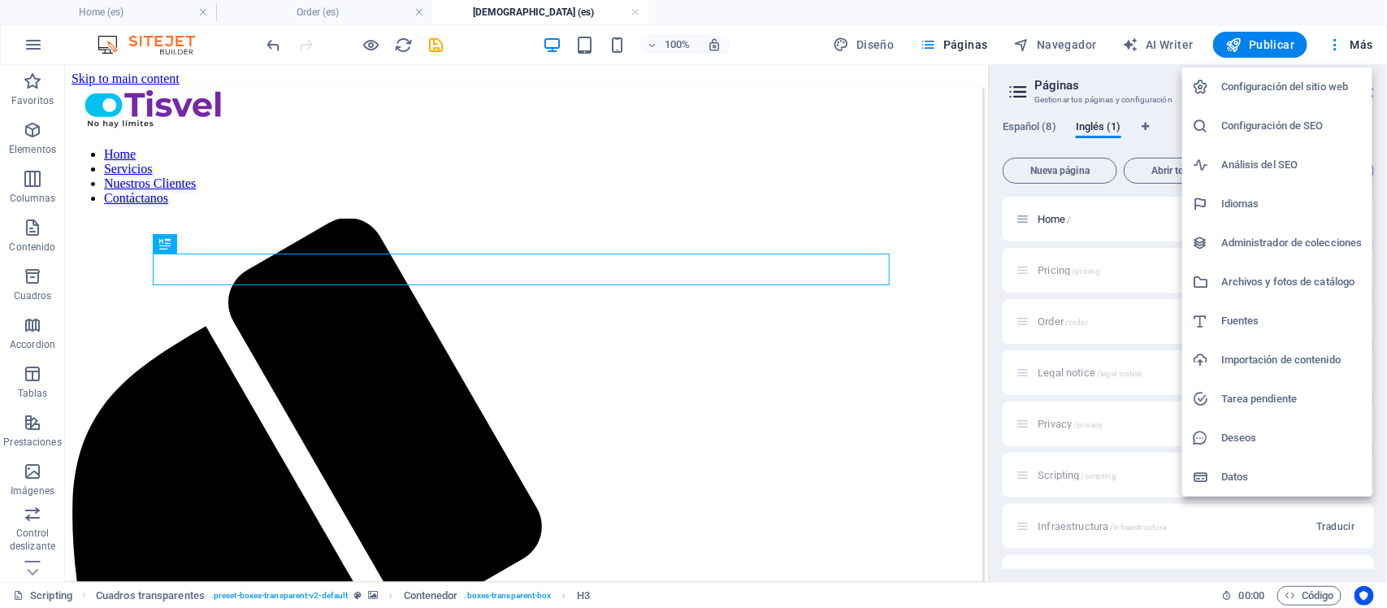
click at [1109, 213] on h6 "Idiomas" at bounding box center [1292, 204] width 141 height 20
select select "44"
select select "73"
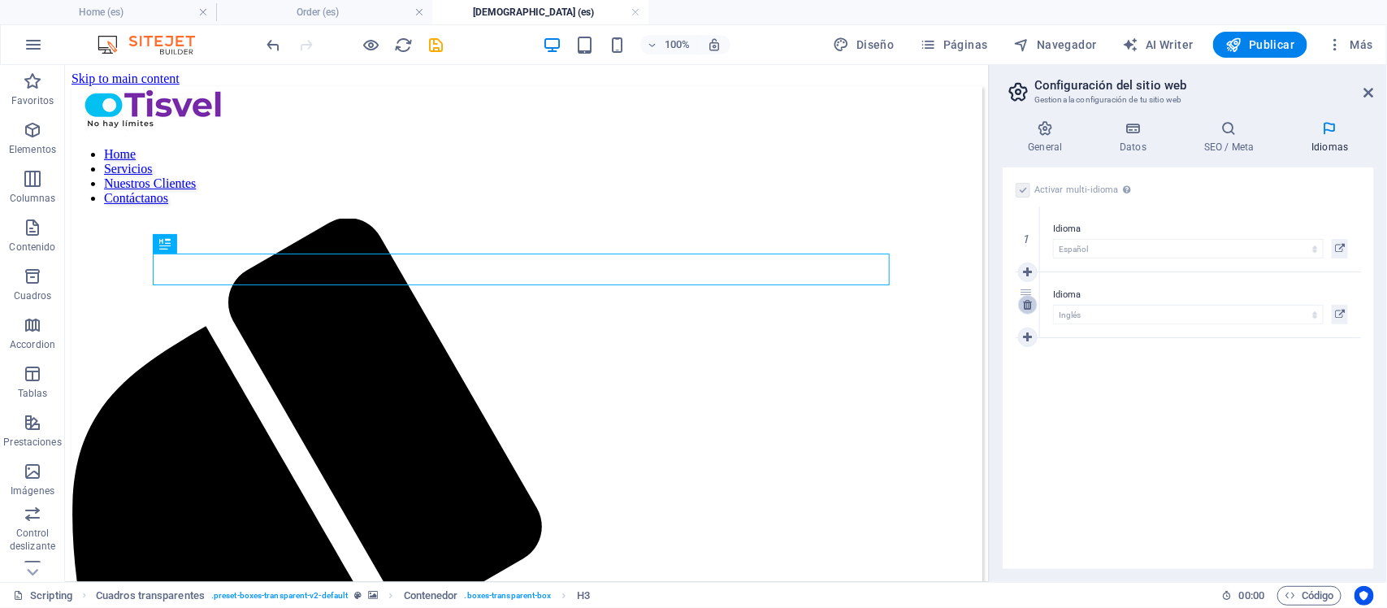
click at [1028, 299] on icon at bounding box center [1027, 304] width 9 height 11
click at [428, 43] on icon "save" at bounding box center [437, 45] width 19 height 19
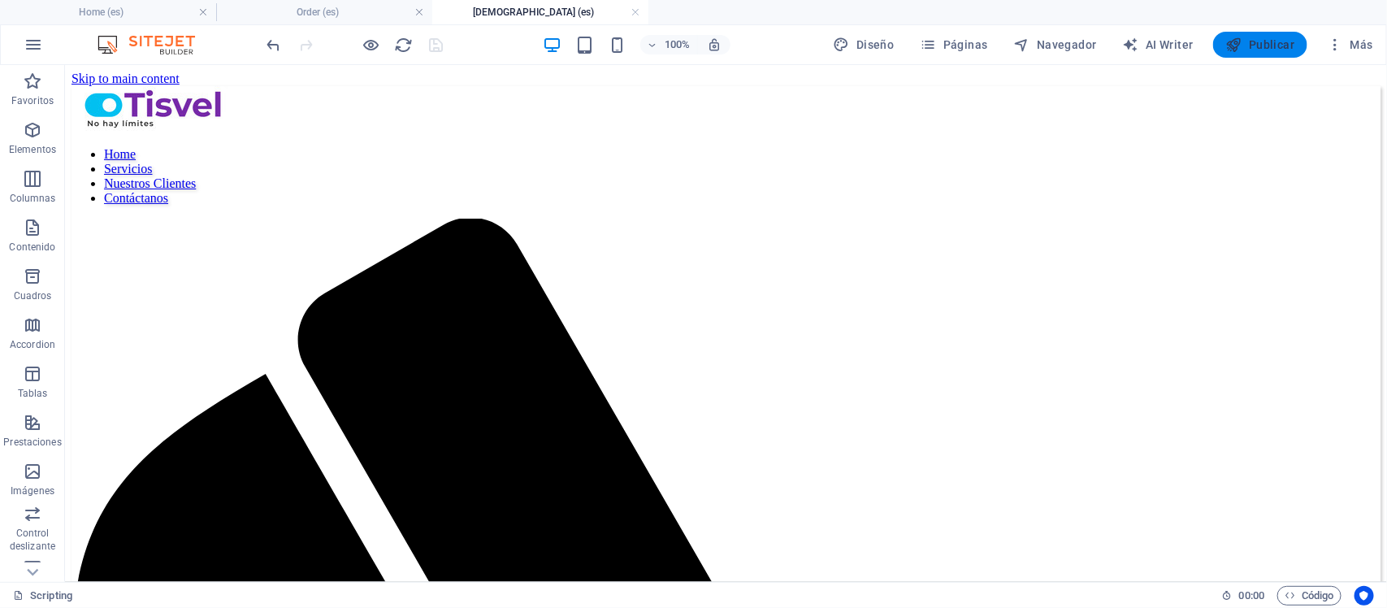
click at [1109, 37] on span "Publicar" at bounding box center [1260, 45] width 69 height 16
